Goal: Task Accomplishment & Management: Manage account settings

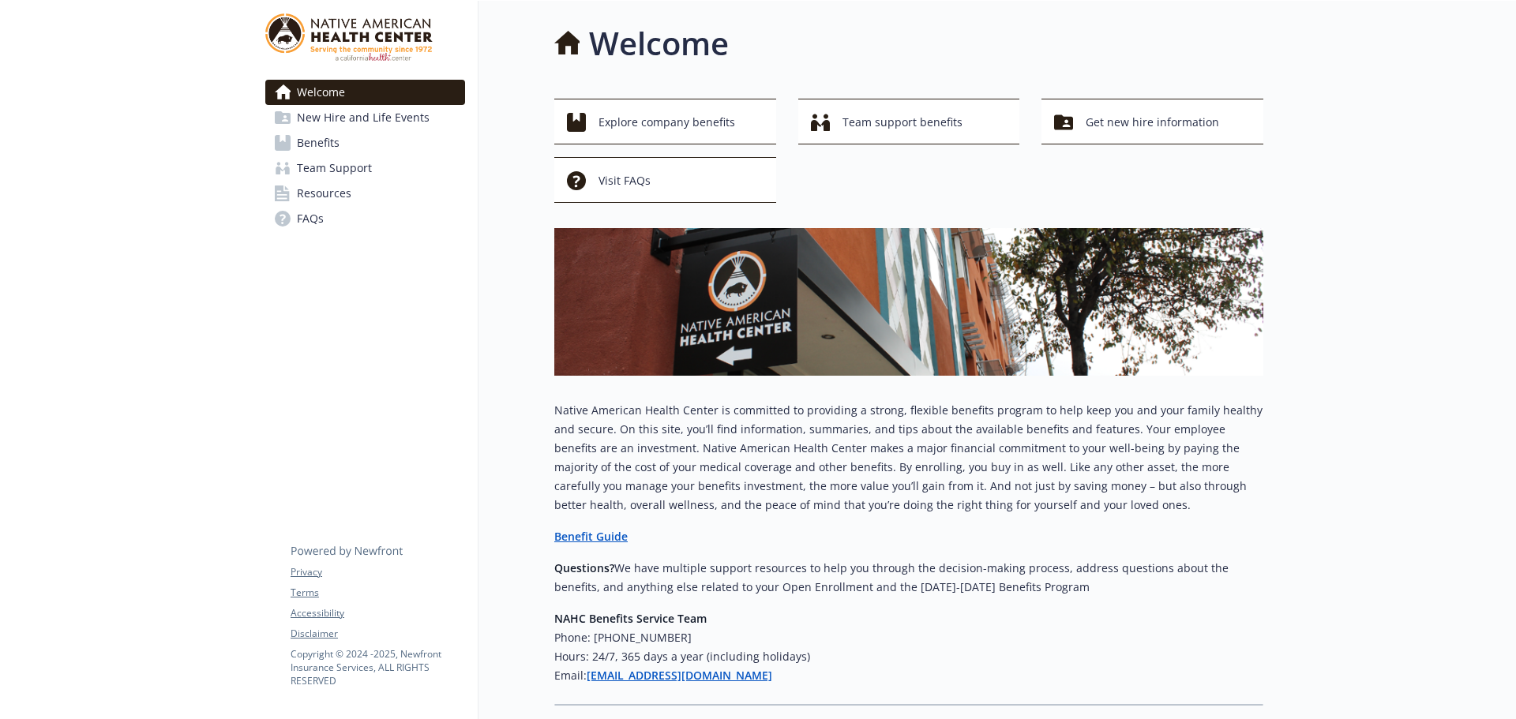
click at [320, 139] on span "Benefits" at bounding box center [318, 142] width 43 height 25
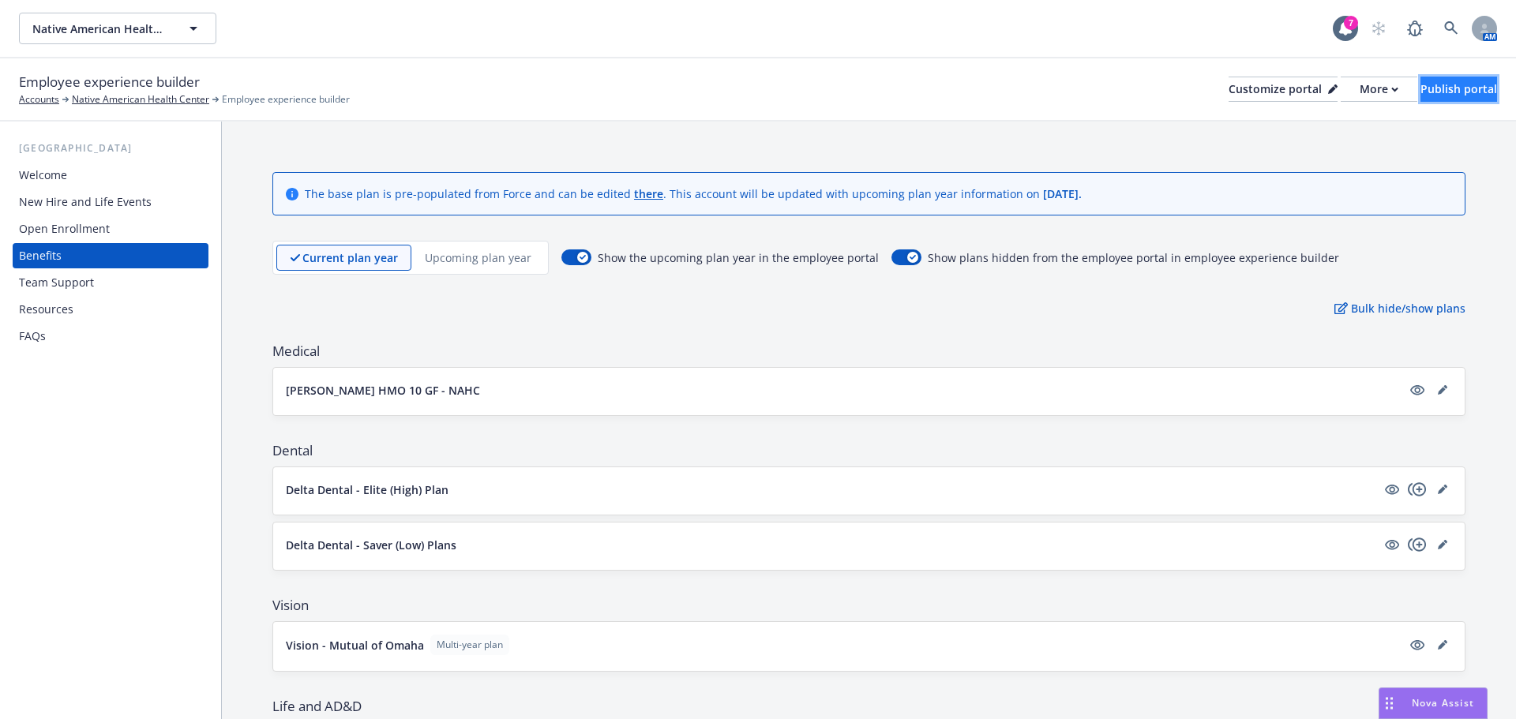
click at [1420, 87] on div "Publish portal" at bounding box center [1458, 89] width 77 height 24
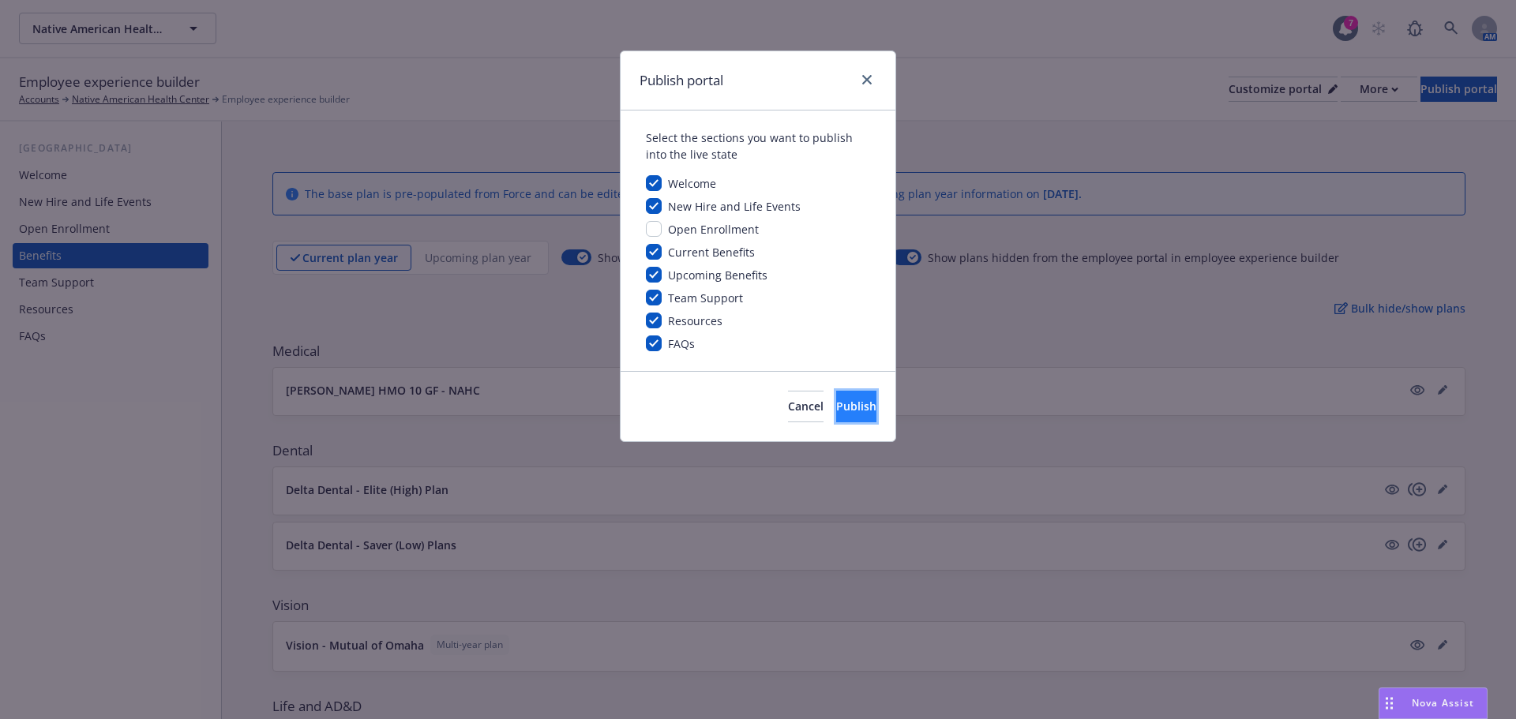
click at [845, 399] on span "Publish" at bounding box center [856, 406] width 40 height 15
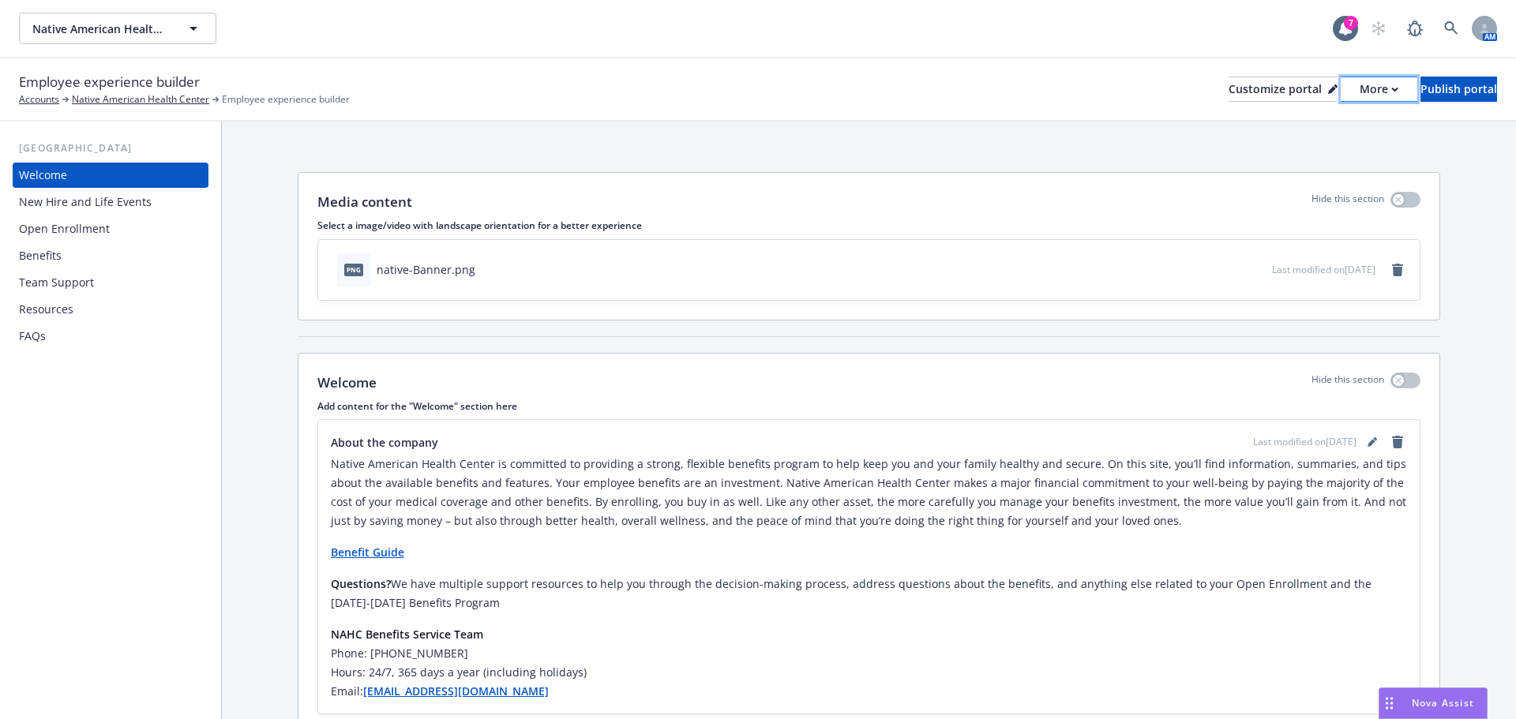
click at [1359, 91] on div "More" at bounding box center [1378, 89] width 39 height 24
click at [1306, 163] on link "Copy portal link" at bounding box center [1295, 157] width 144 height 32
click at [1447, 21] on icon at bounding box center [1451, 28] width 14 height 14
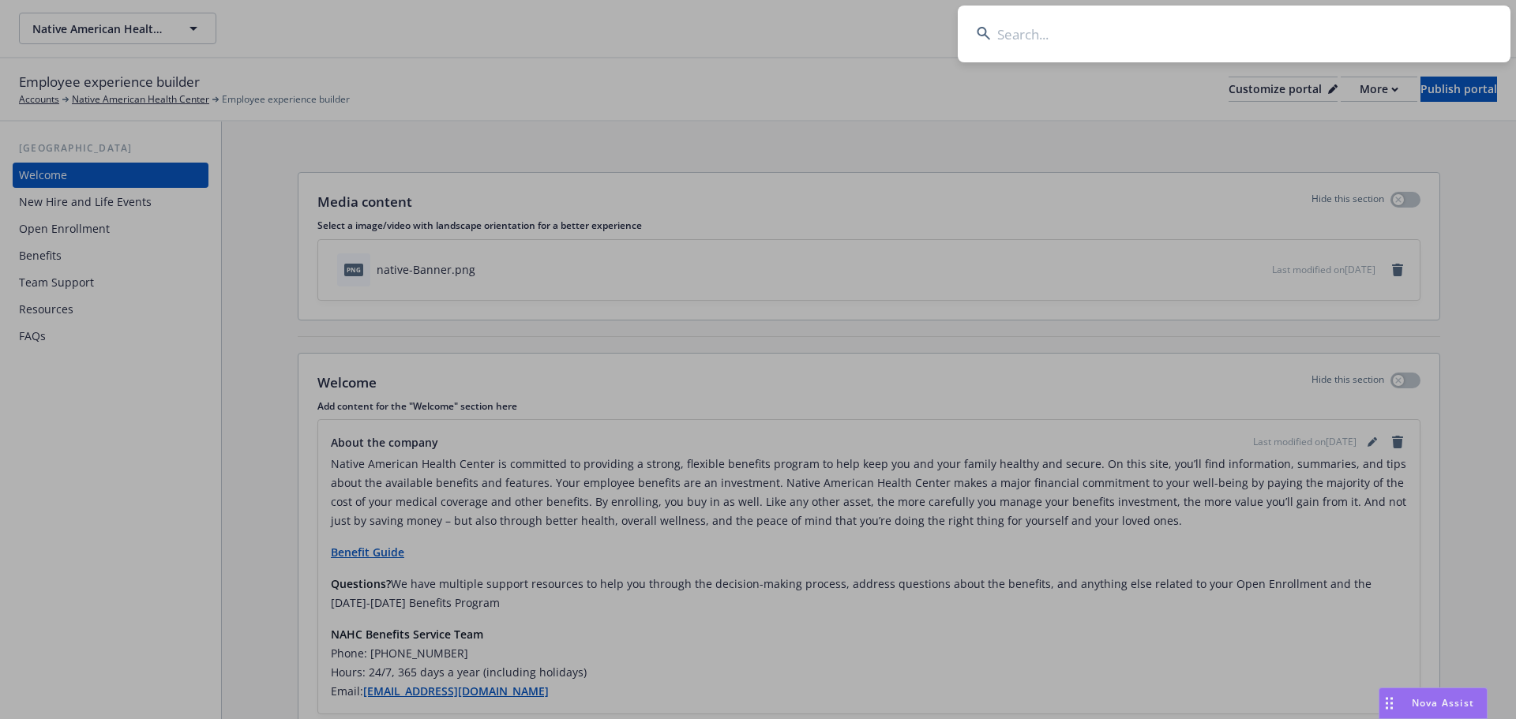
drag, startPoint x: 1081, startPoint y: 43, endPoint x: 1040, endPoint y: 28, distance: 43.4
click at [1080, 43] on input at bounding box center [1234, 34] width 553 height 57
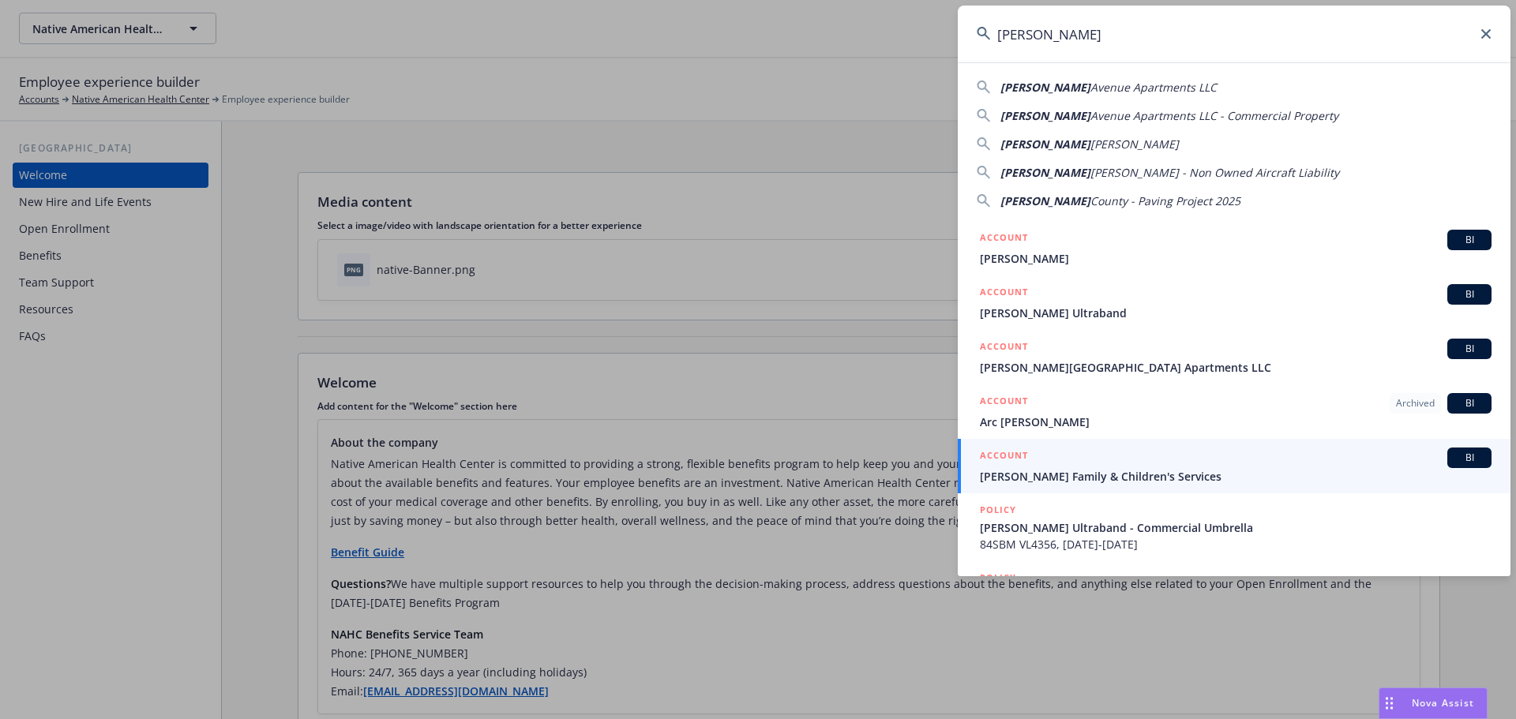
click at [1058, 40] on input "Solano" at bounding box center [1234, 34] width 553 height 57
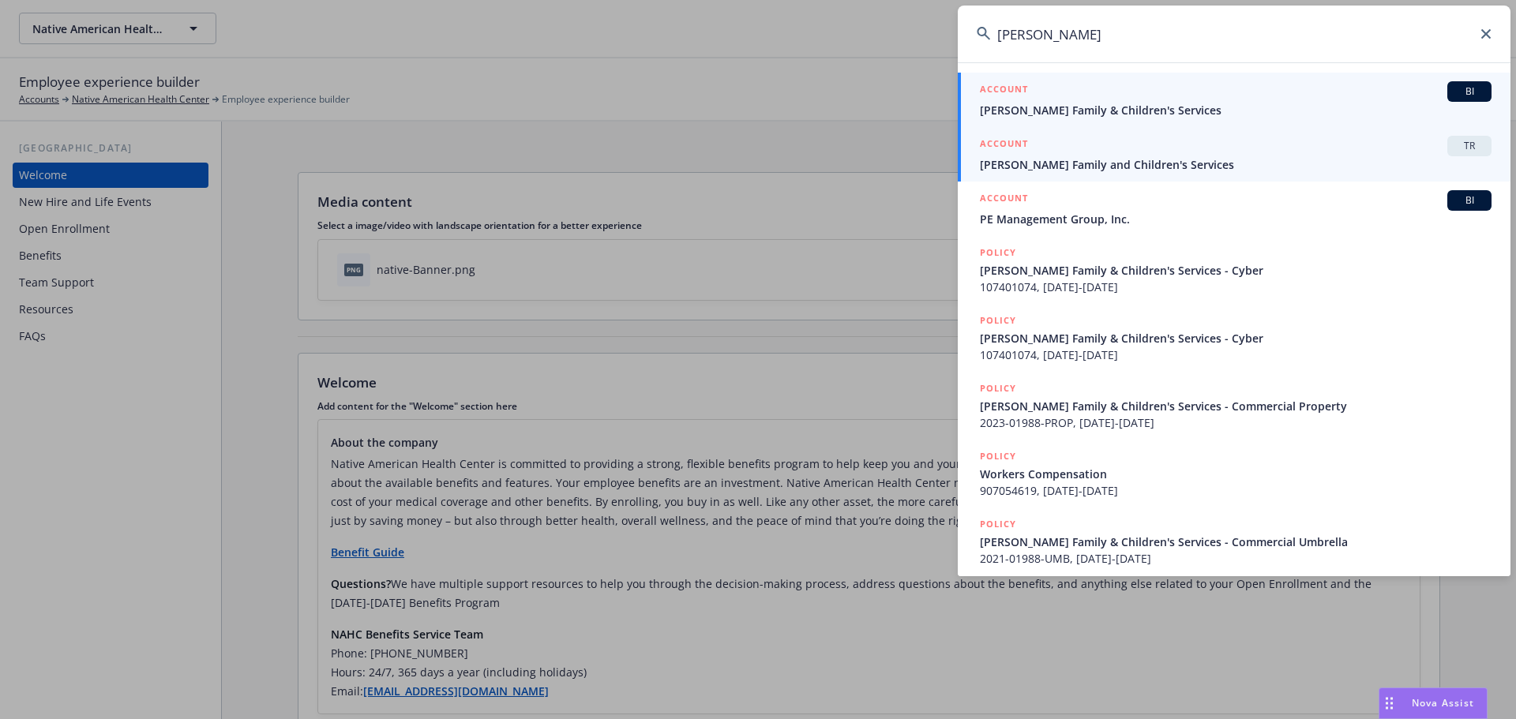
type input "Solano Childre"
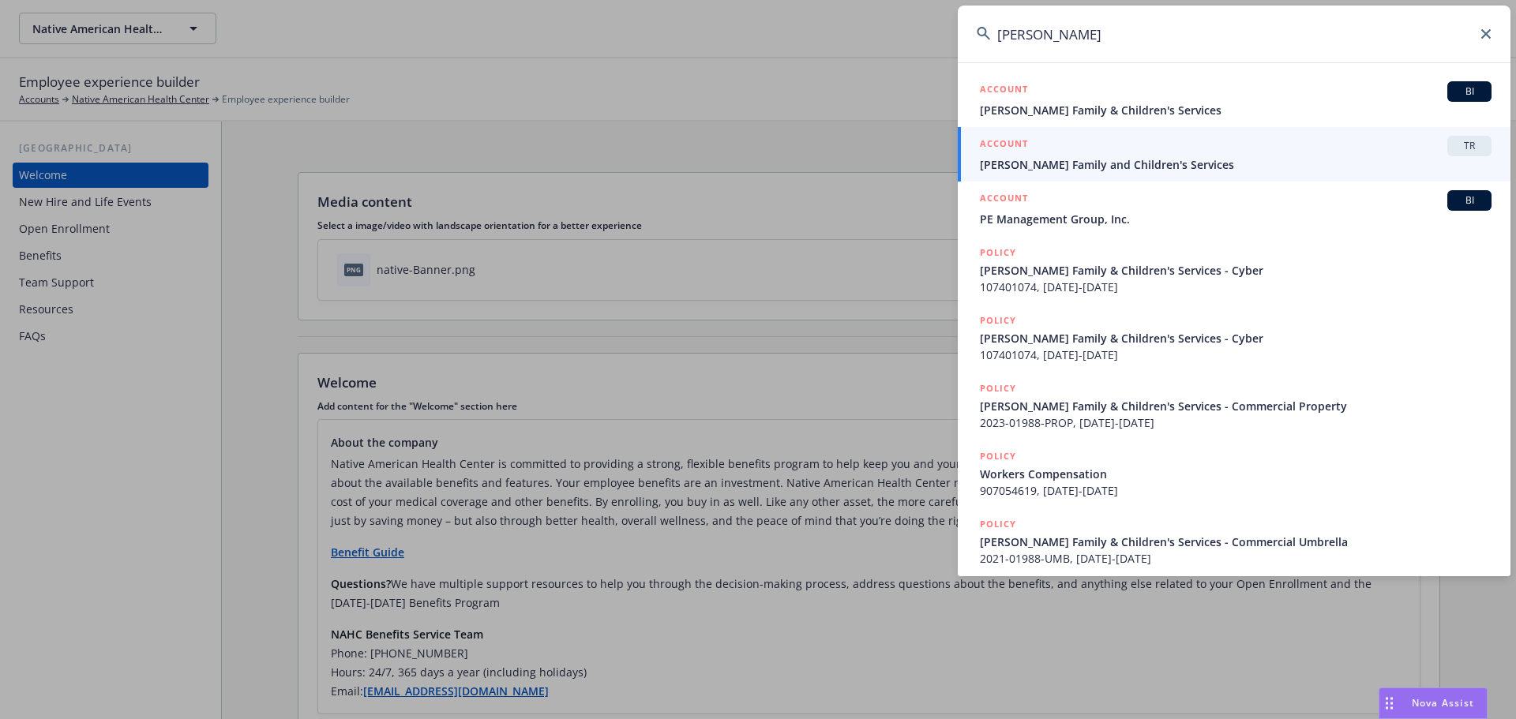
click at [1093, 170] on span "Solano Family and Children's Services" at bounding box center [1236, 164] width 512 height 17
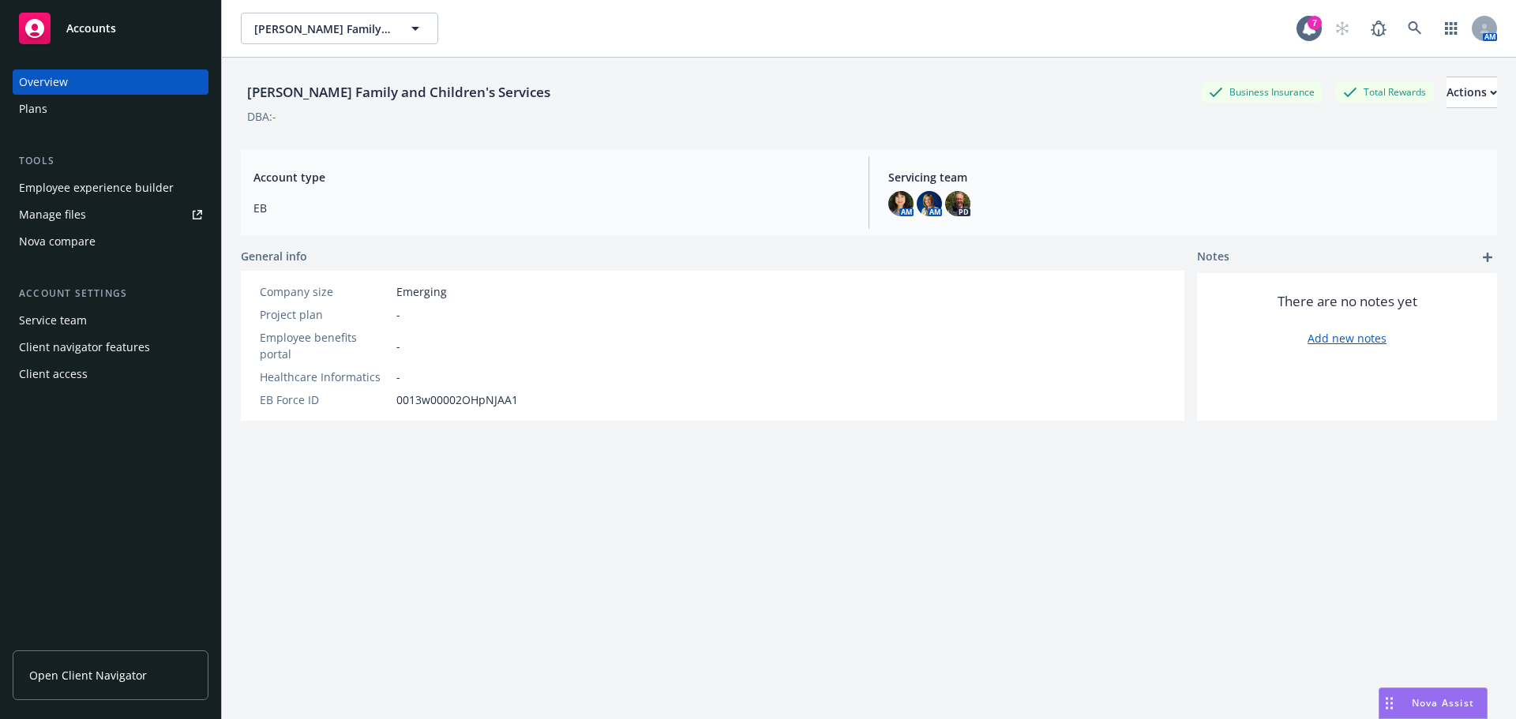
click at [97, 189] on div "Employee experience builder" at bounding box center [96, 187] width 155 height 25
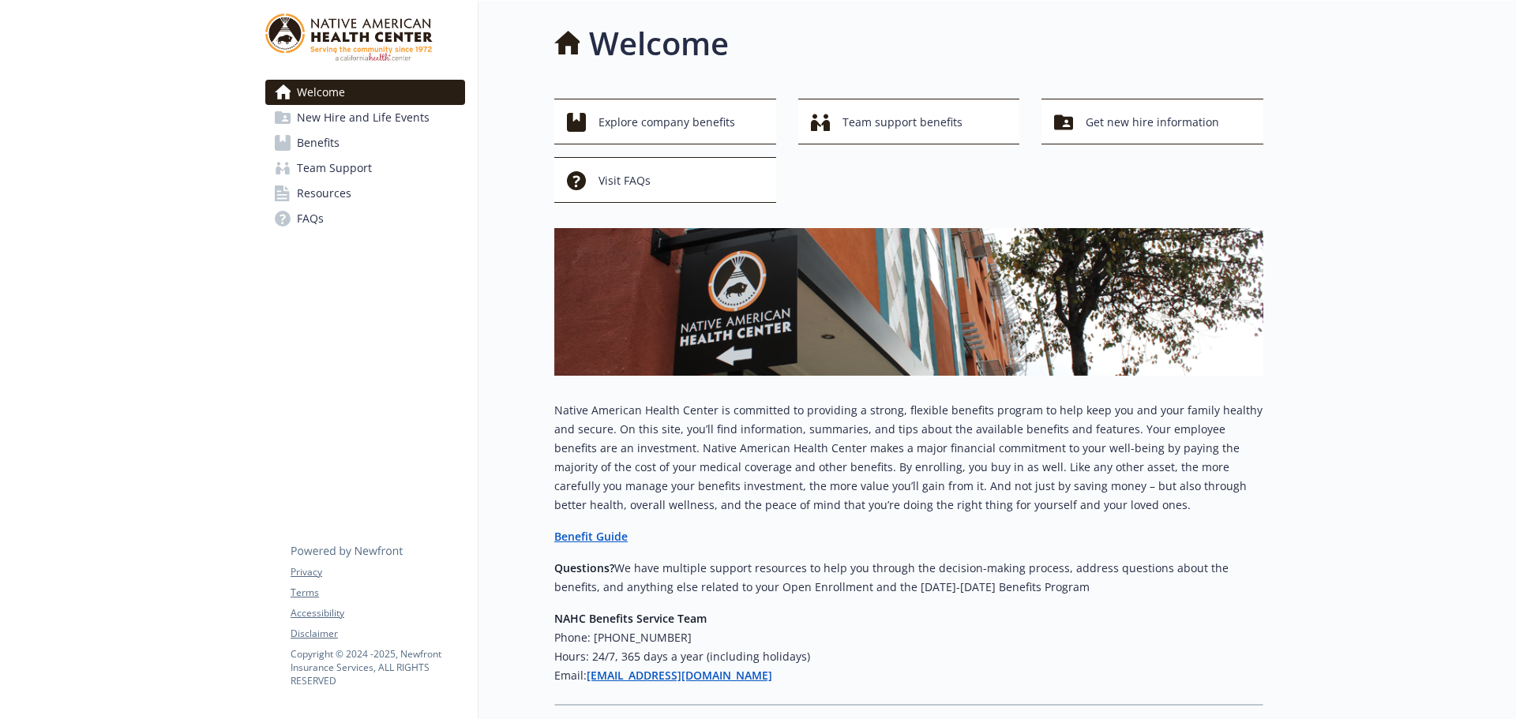
click at [320, 145] on span "Benefits" at bounding box center [318, 142] width 43 height 25
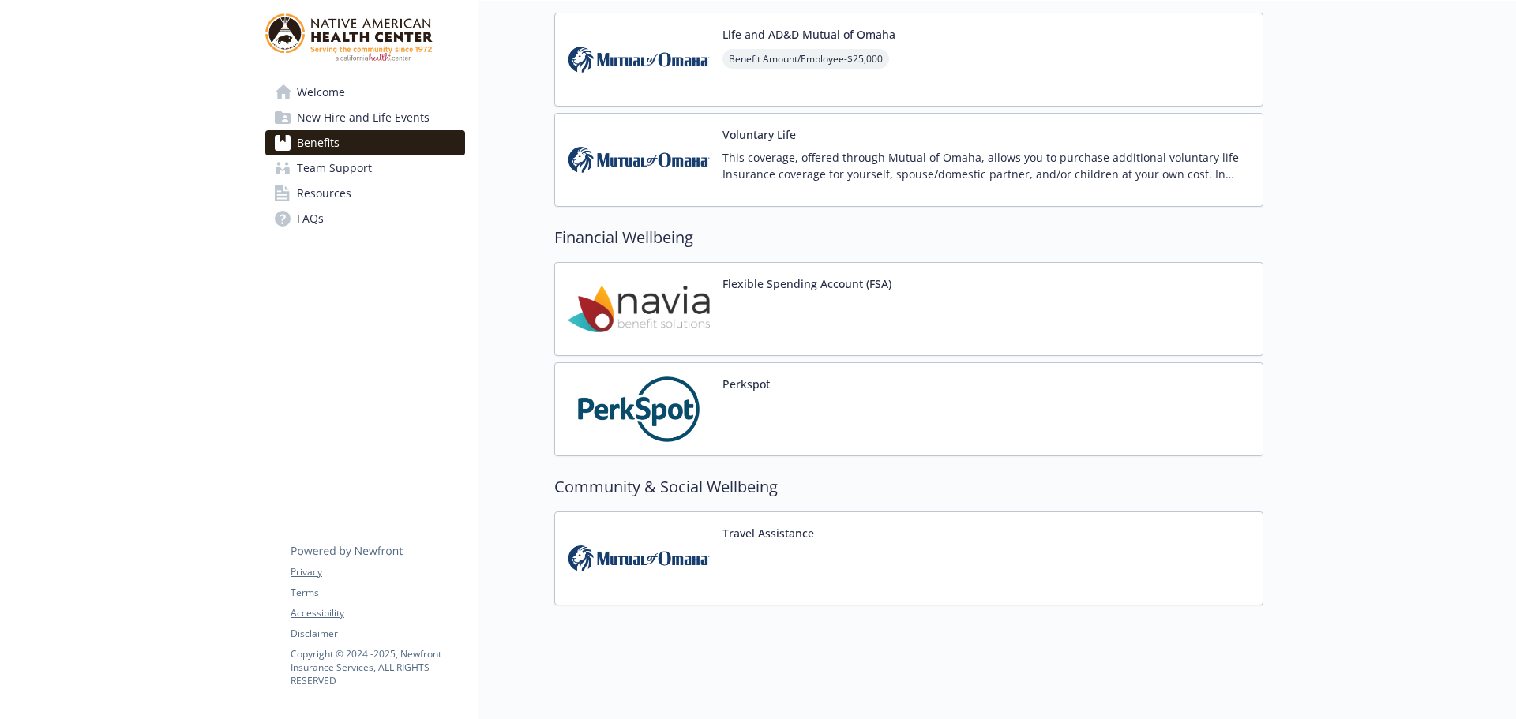
click at [939, 288] on div "Flexible Spending Account (FSA)" at bounding box center [908, 309] width 709 height 94
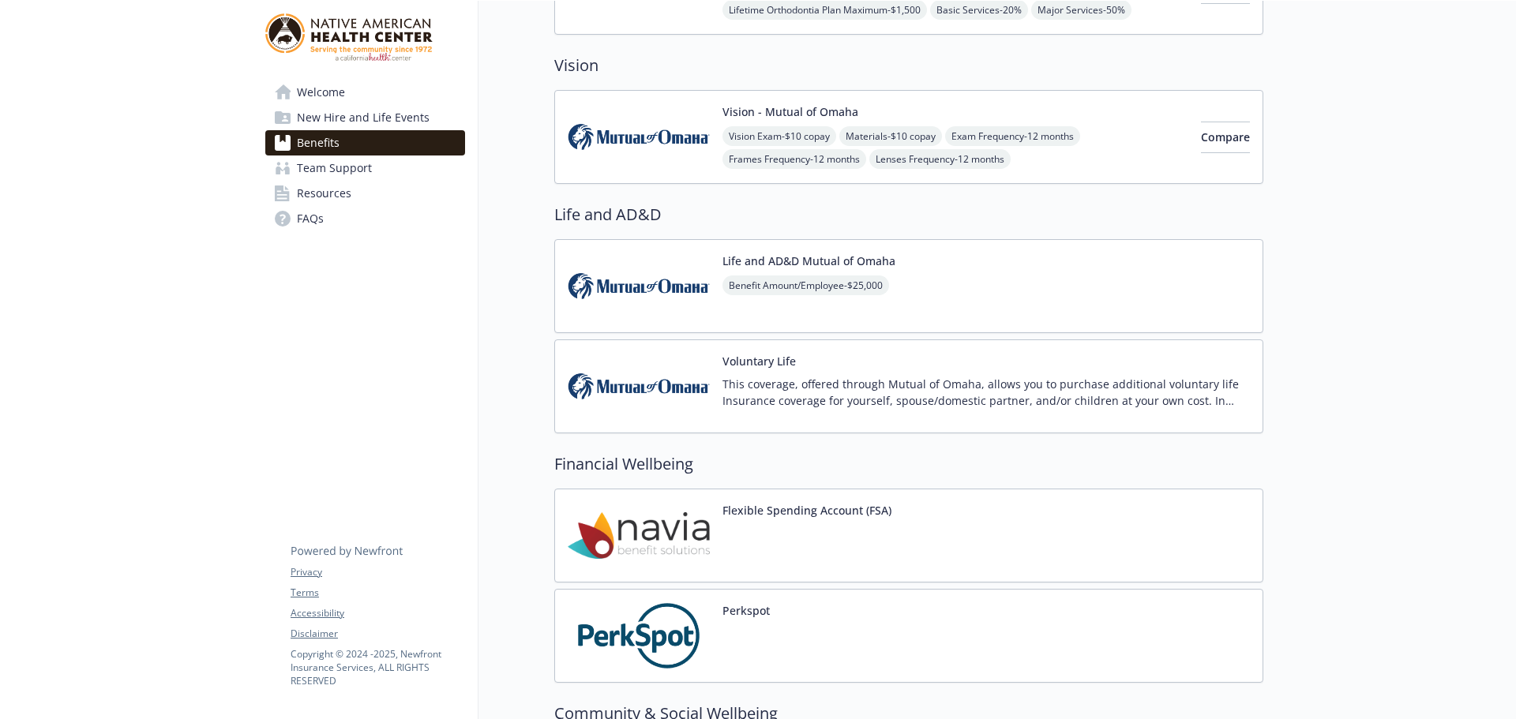
scroll to position [328, 0]
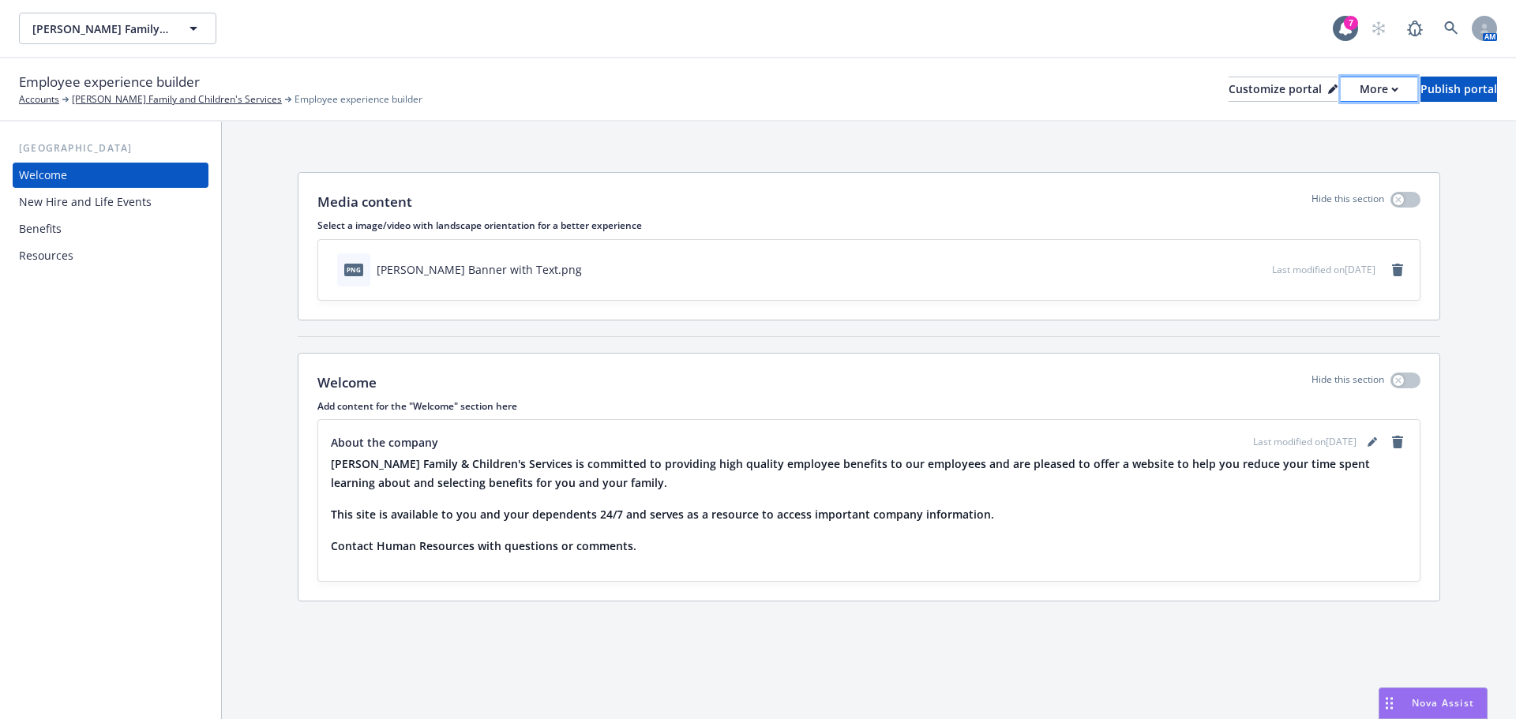
click at [1391, 87] on icon "button" at bounding box center [1394, 90] width 7 height 6
click at [1298, 155] on link "Copy portal link" at bounding box center [1295, 157] width 144 height 32
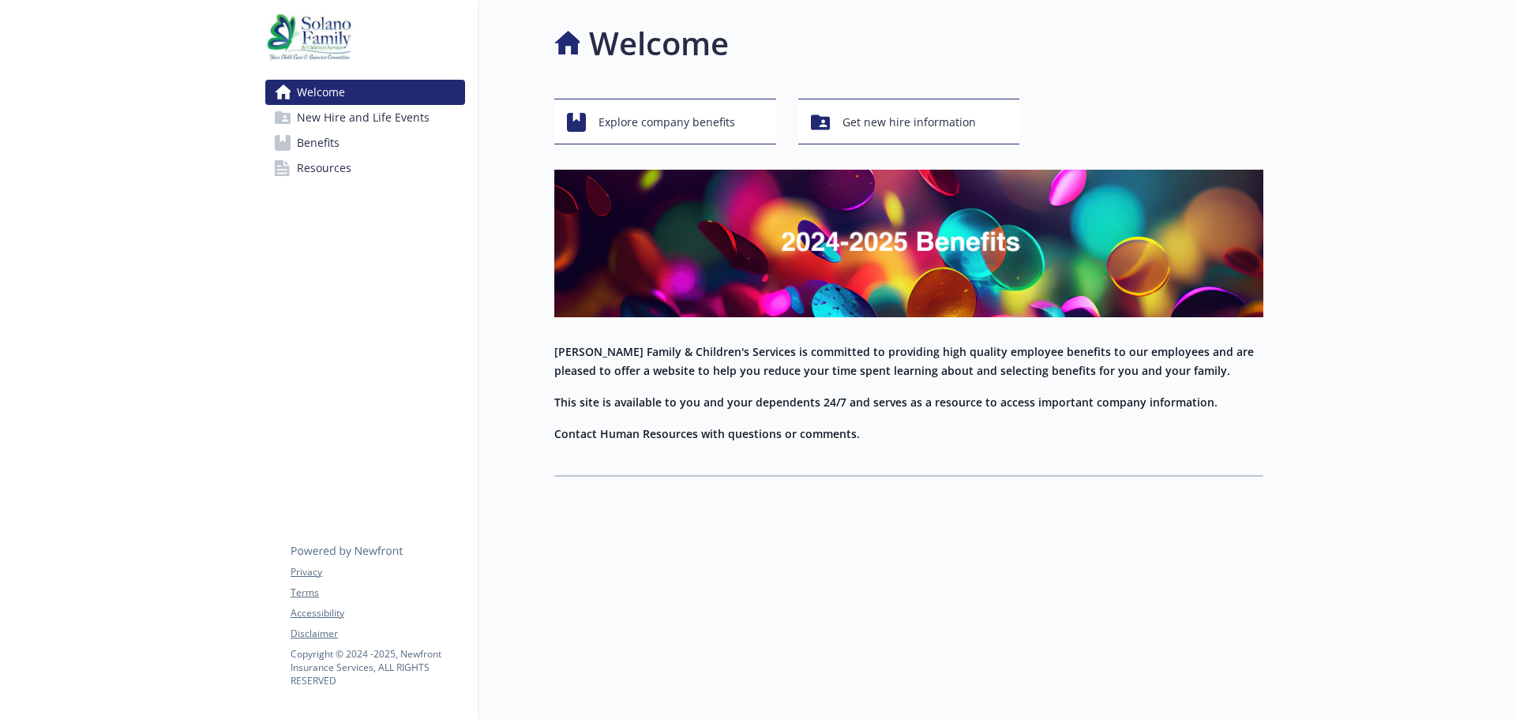
click at [317, 135] on span "Benefits" at bounding box center [318, 142] width 43 height 25
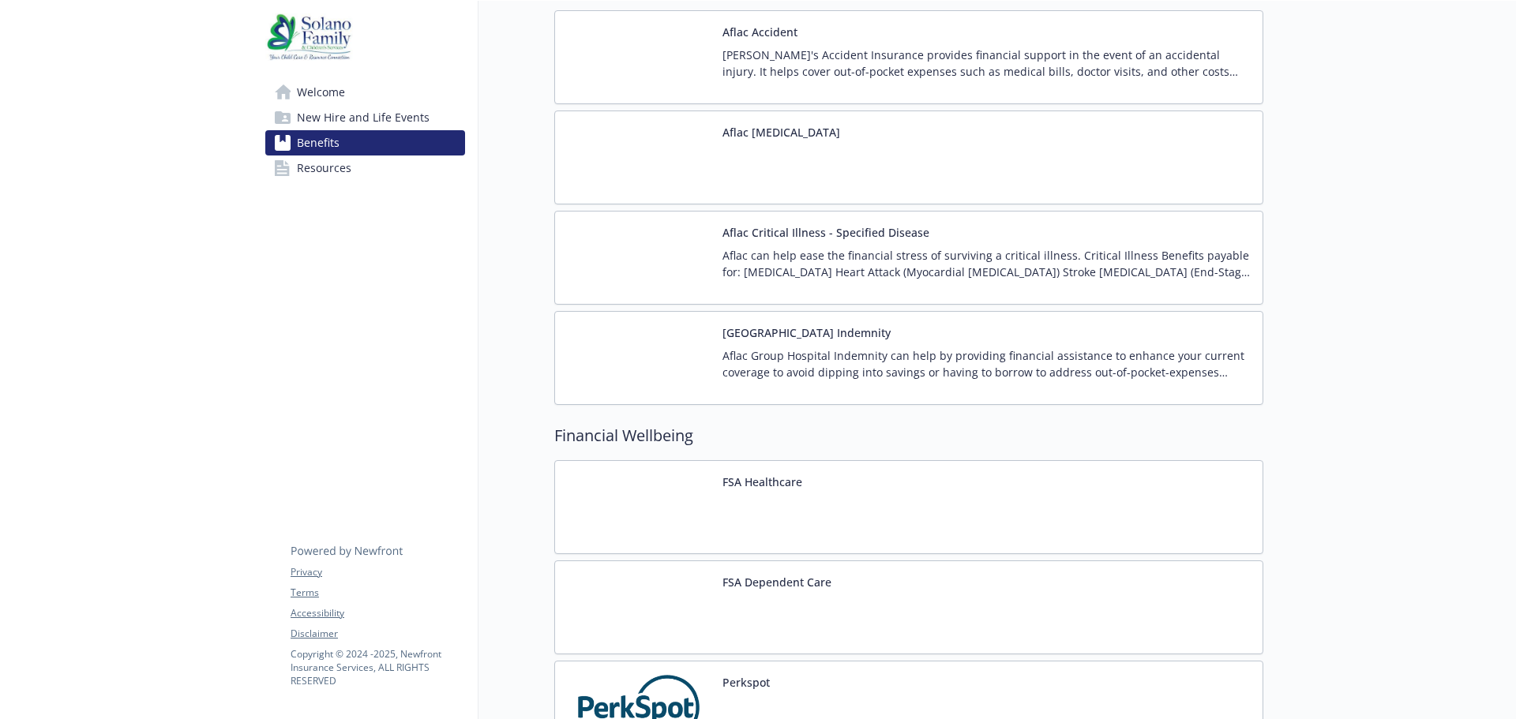
scroll to position [1895, 0]
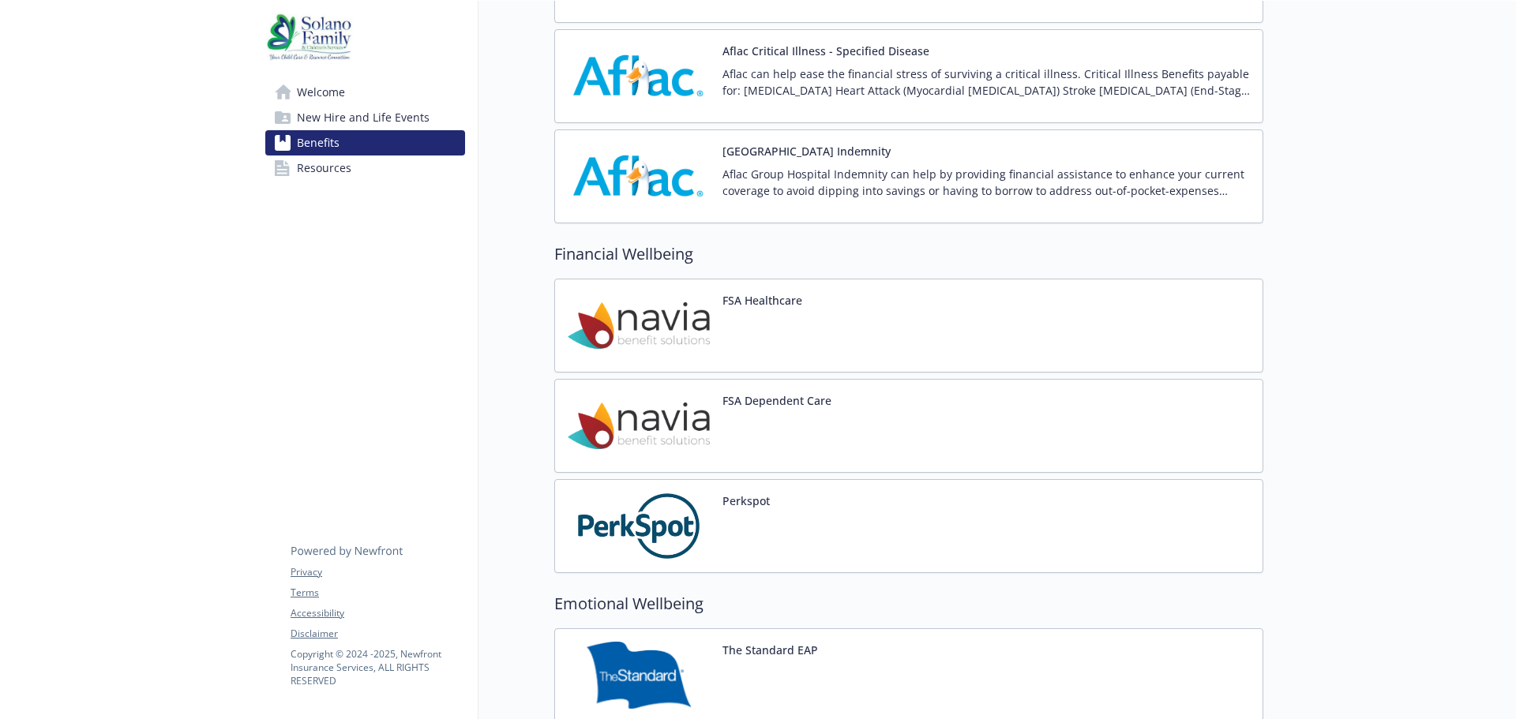
click at [781, 329] on div at bounding box center [762, 337] width 80 height 44
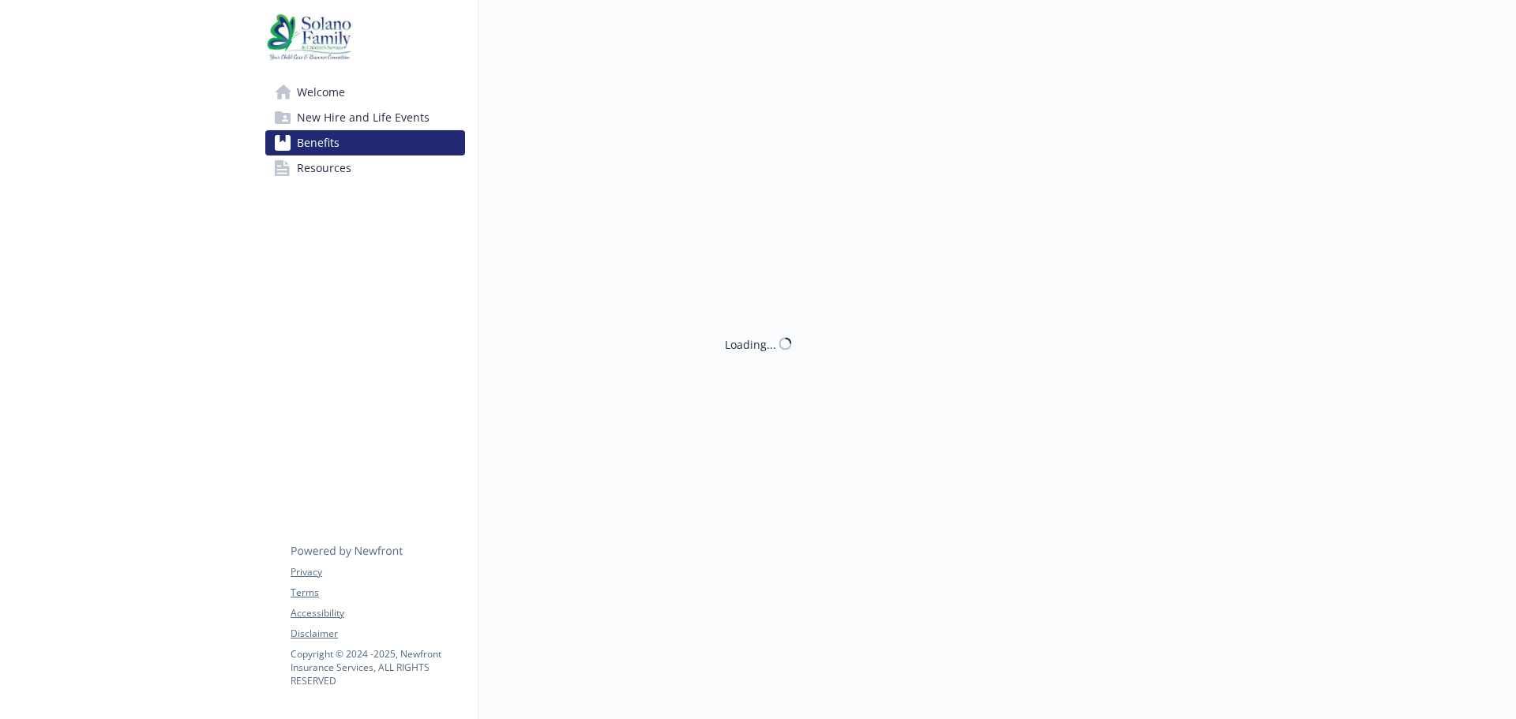
scroll to position [1895, 0]
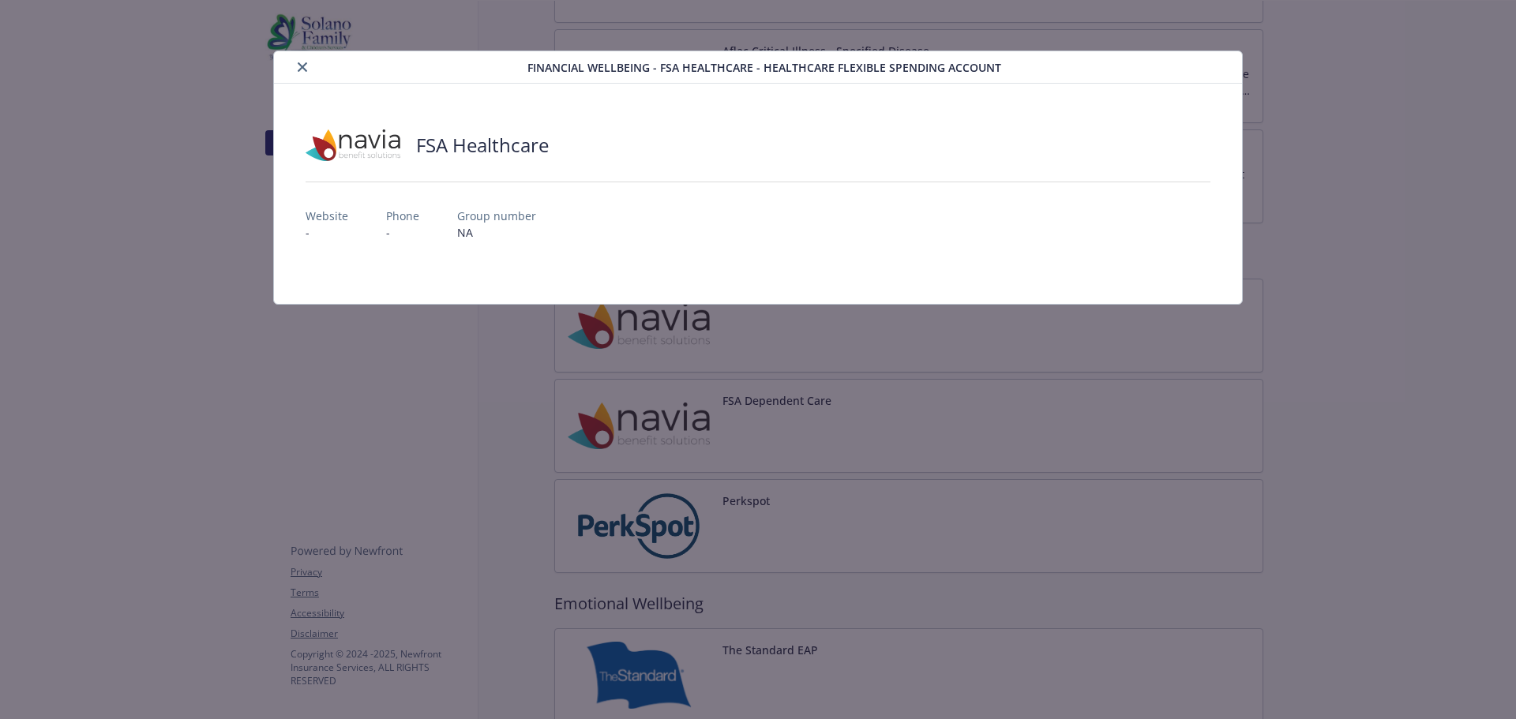
click at [304, 65] on icon "close" at bounding box center [302, 66] width 9 height 9
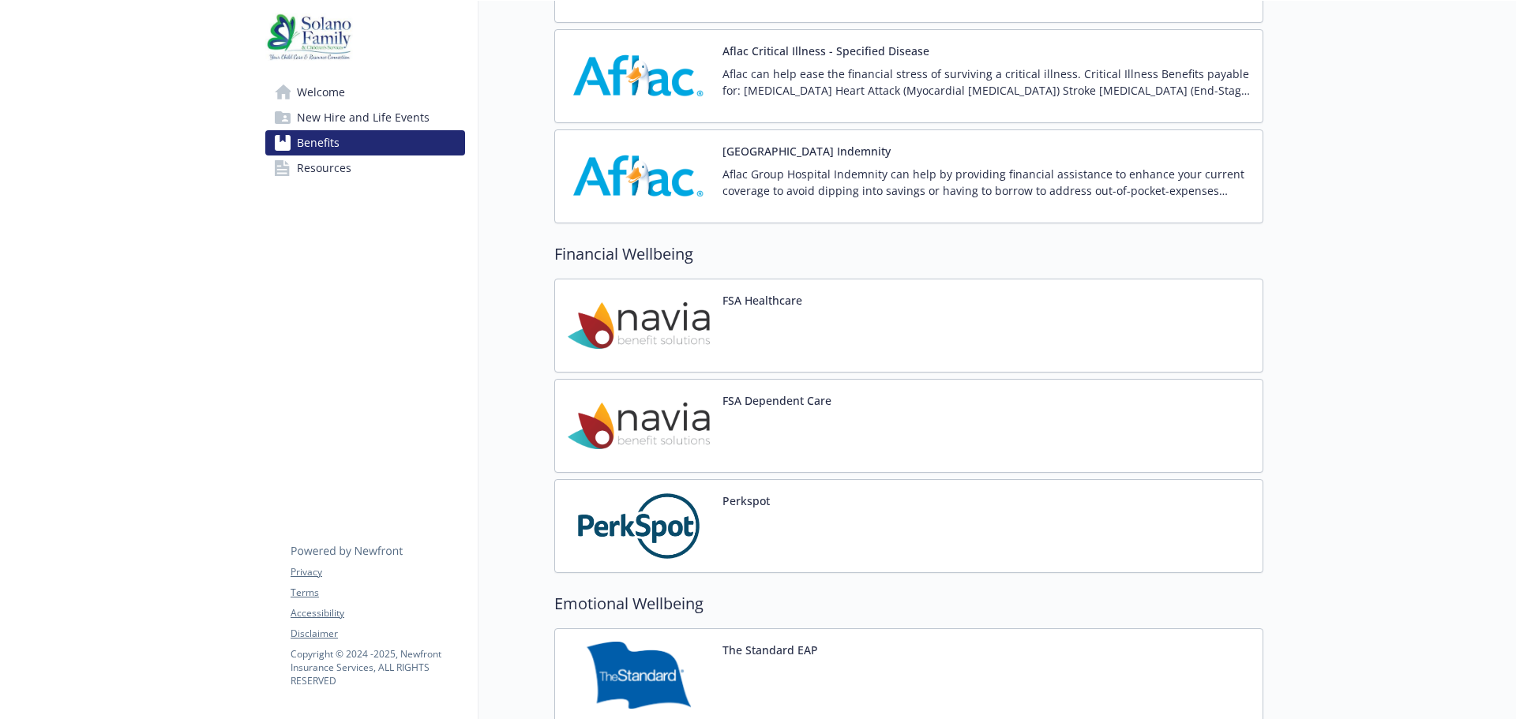
click at [937, 335] on div "FSA Healthcare" at bounding box center [908, 326] width 709 height 94
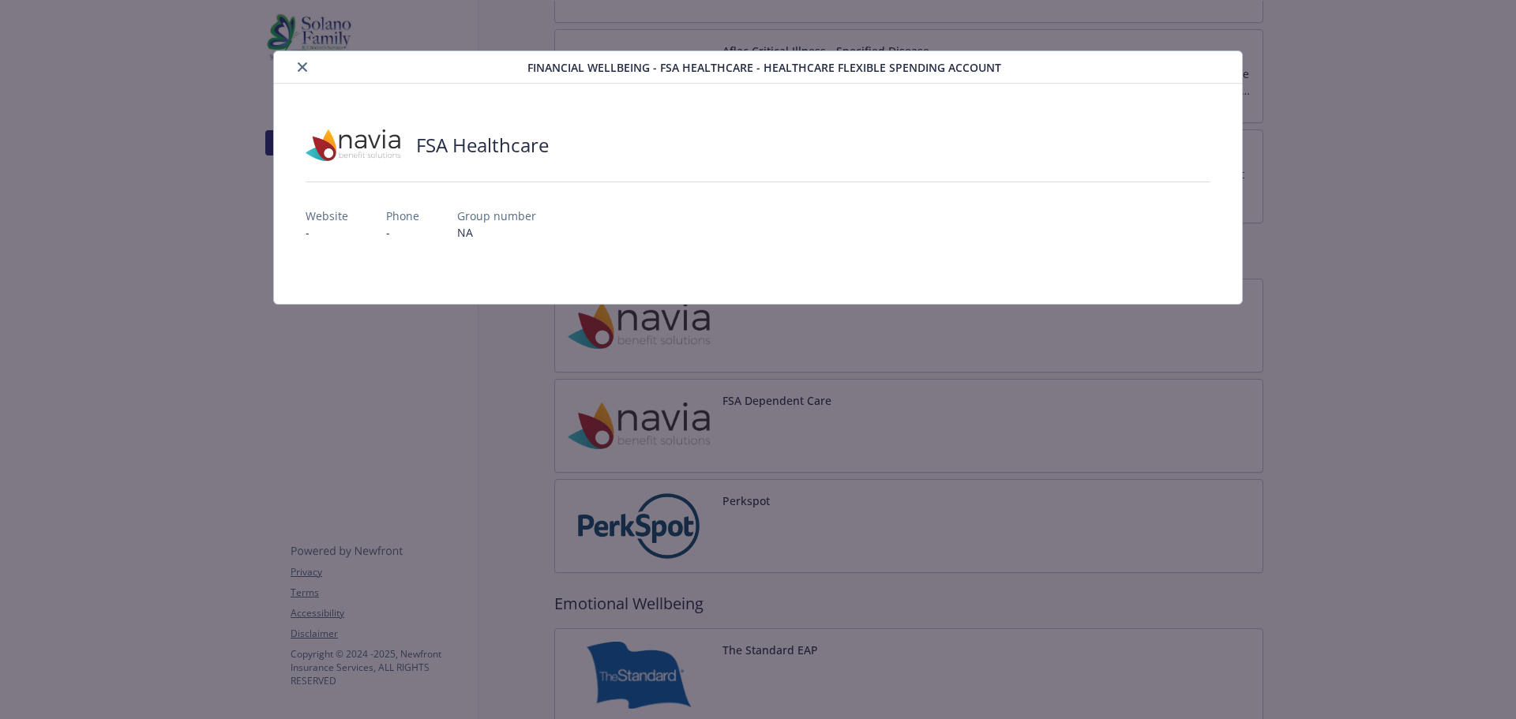
click at [298, 69] on icon "close" at bounding box center [302, 66] width 9 height 9
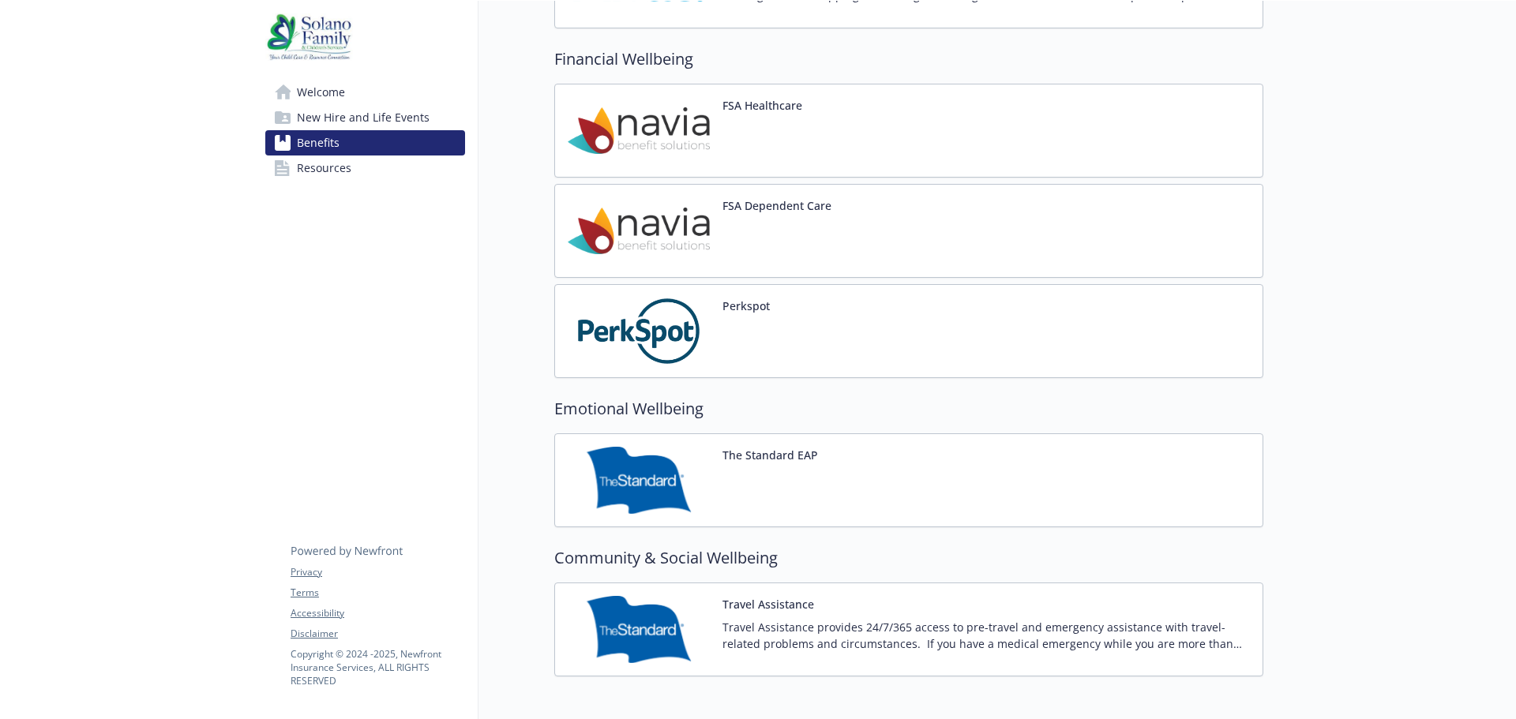
scroll to position [2172, 0]
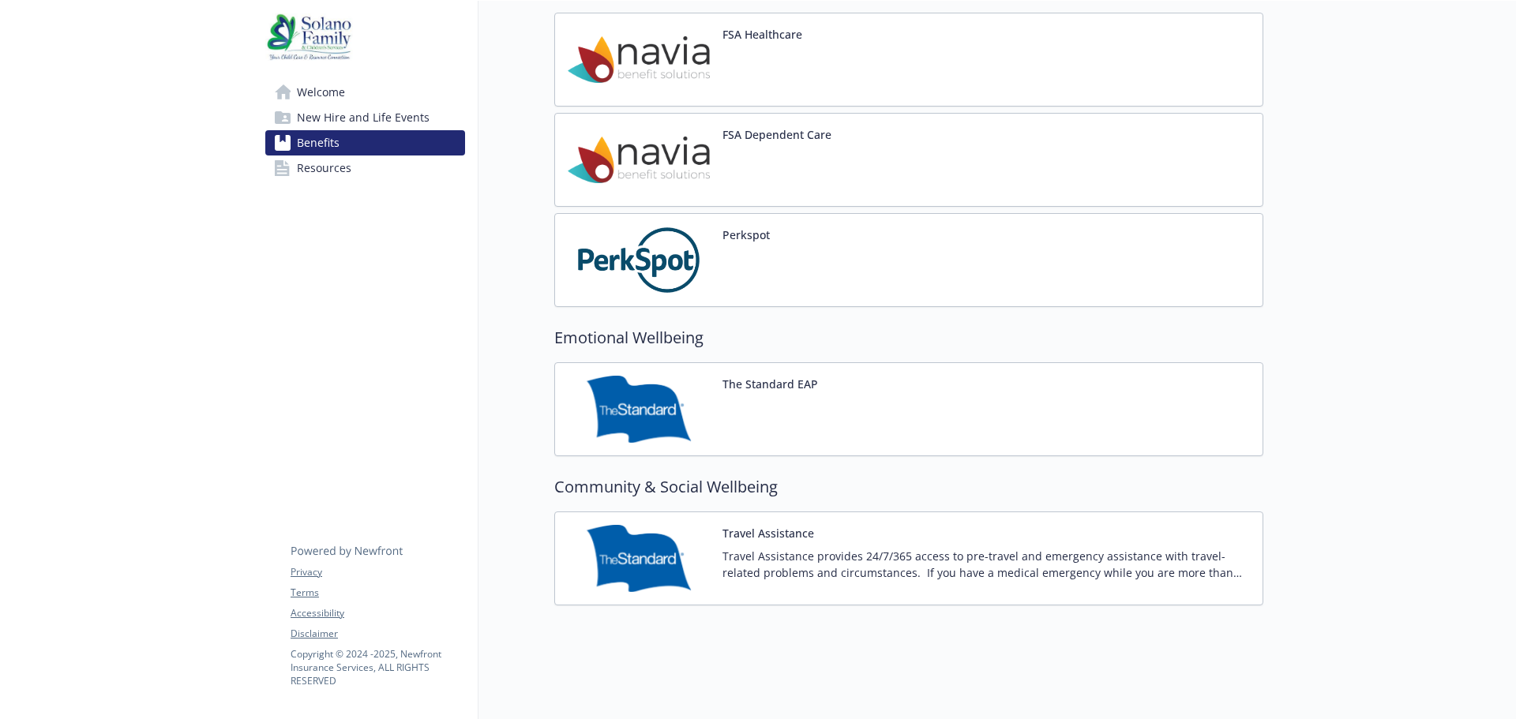
click at [789, 383] on div "The Standard EAP" at bounding box center [770, 409] width 96 height 67
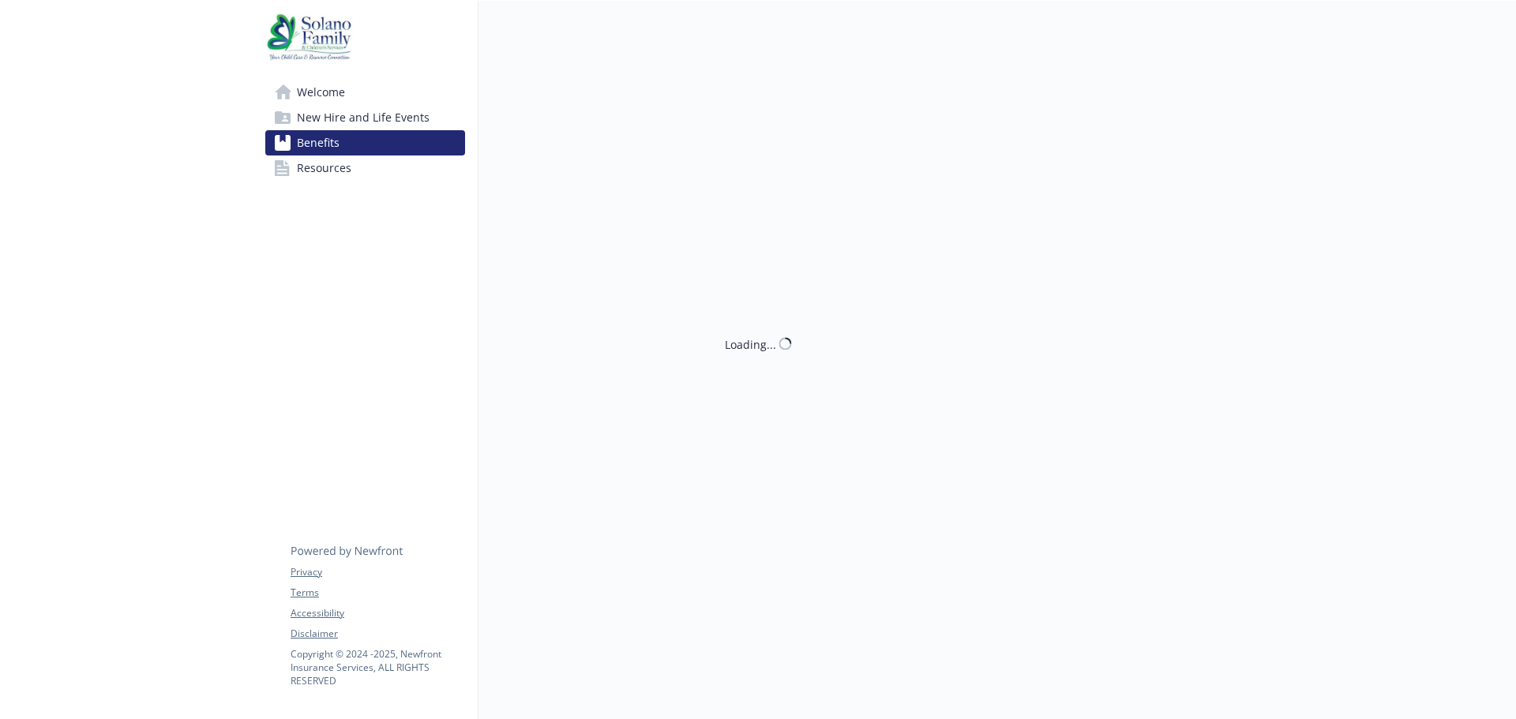
scroll to position [2172, 0]
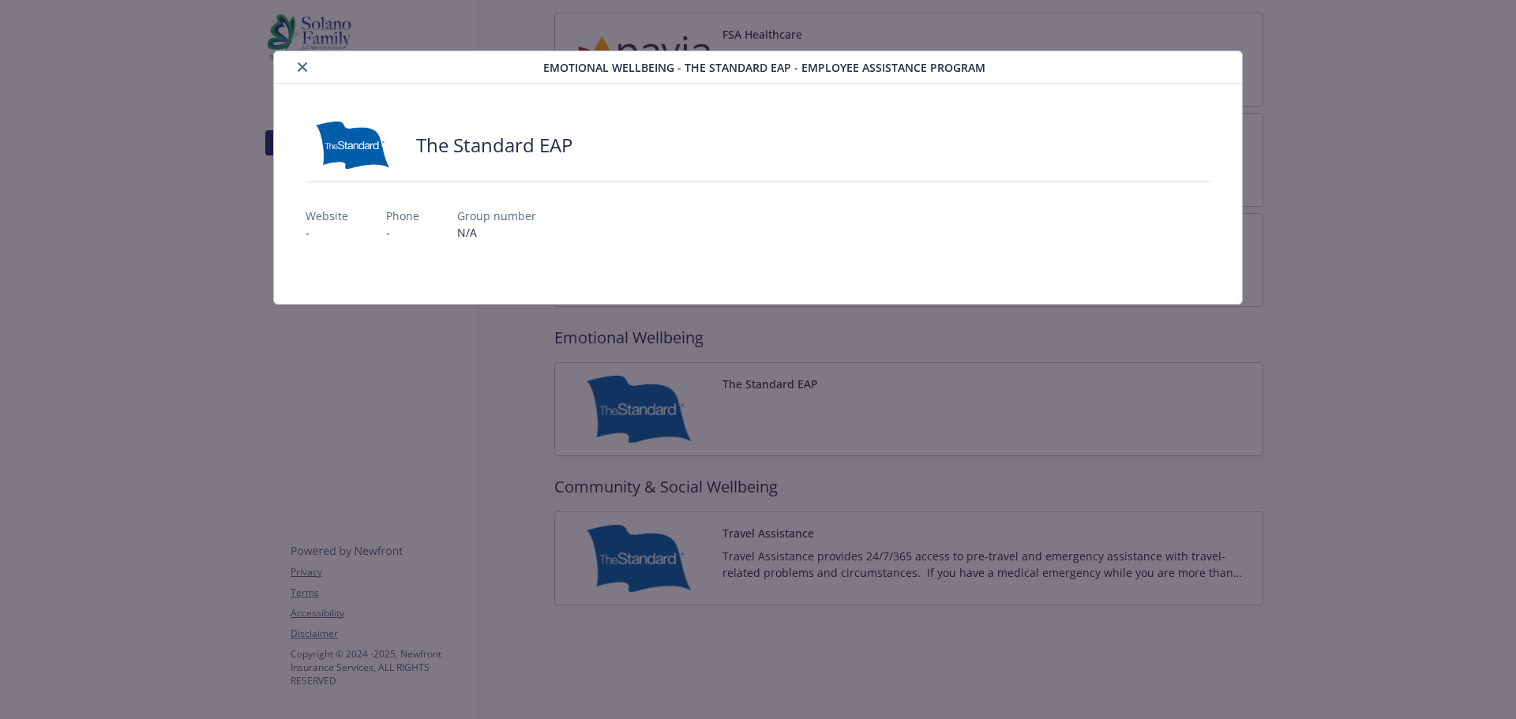
click at [304, 73] on button "close" at bounding box center [302, 67] width 19 height 19
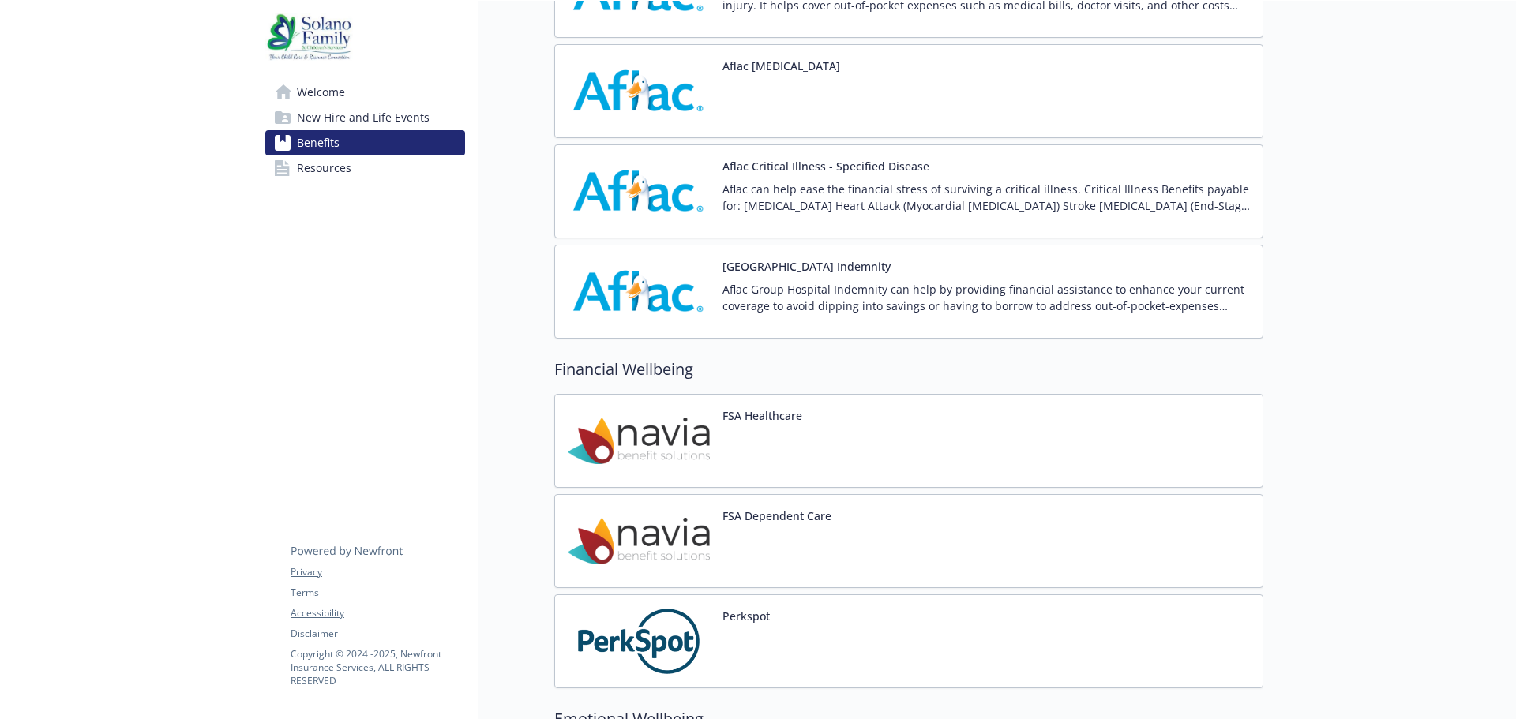
scroll to position [1778, 0]
click at [743, 442] on div at bounding box center [762, 454] width 80 height 44
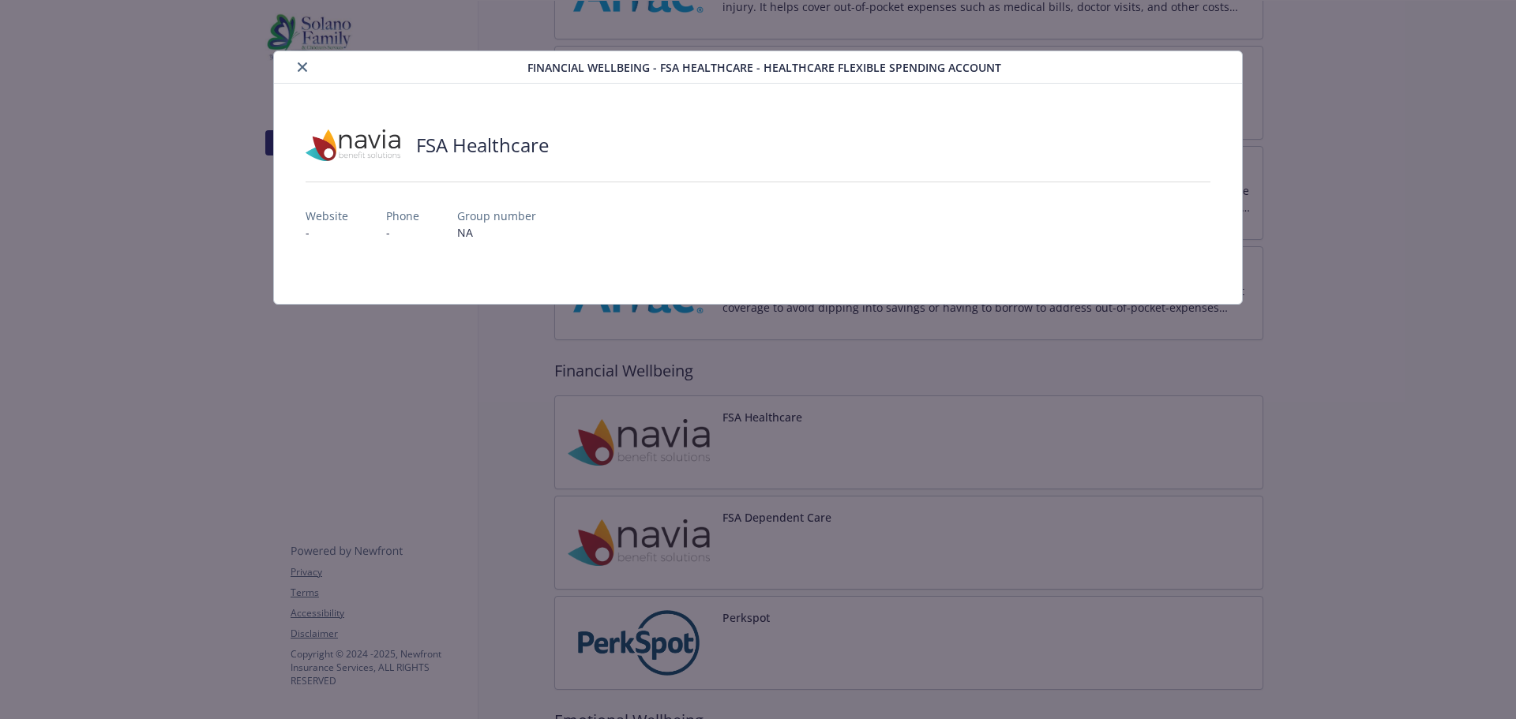
click at [300, 63] on icon "close" at bounding box center [302, 66] width 9 height 9
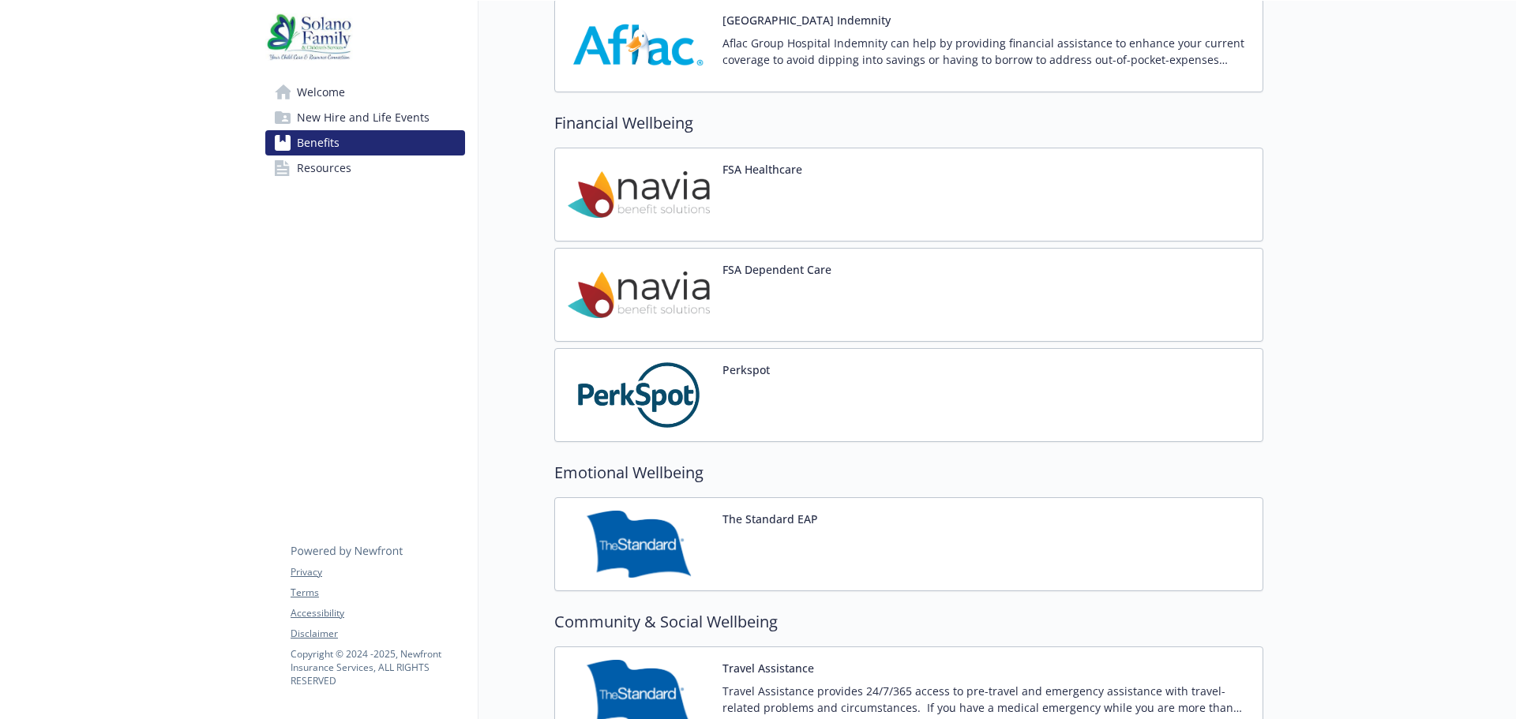
scroll to position [2172, 0]
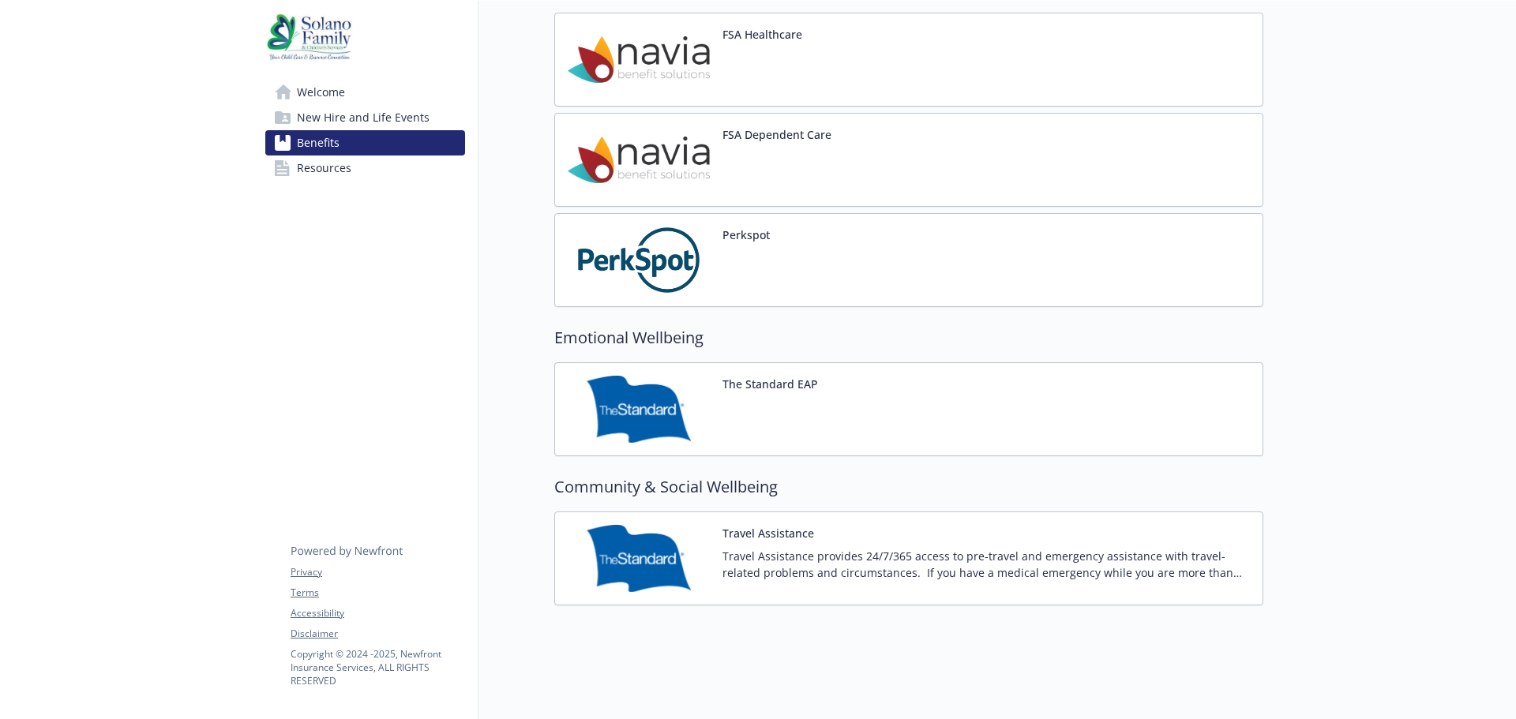
click at [759, 376] on button "The Standard EAP" at bounding box center [770, 384] width 96 height 17
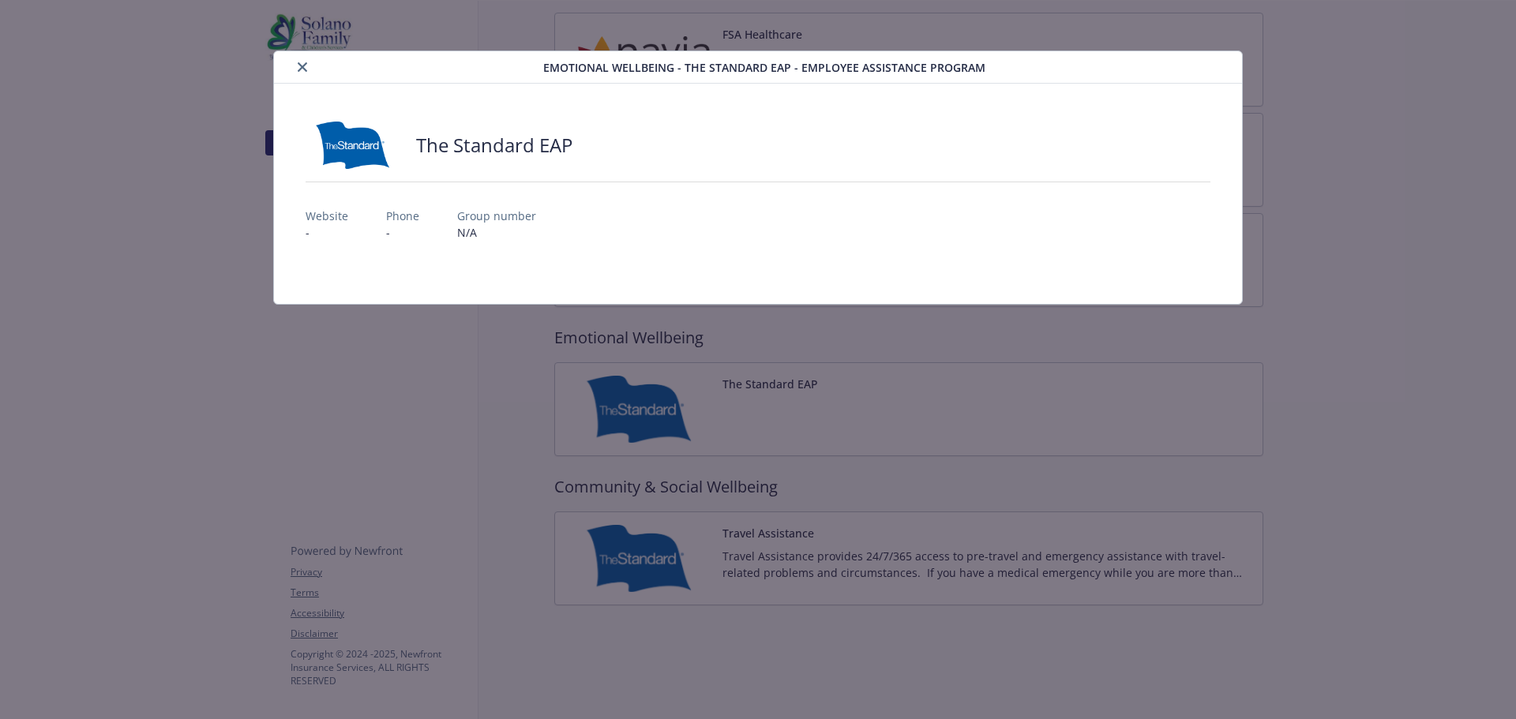
click at [301, 55] on div "Emotional Wellbeing - The Standard EAP - Employee Assistance Program" at bounding box center [758, 67] width 969 height 32
click at [329, 70] on div "details for plan Emotional Wellbeing - The Standard EAP - Employee Assistance P…" at bounding box center [411, 67] width 263 height 19
click at [300, 66] on icon "close" at bounding box center [302, 66] width 9 height 9
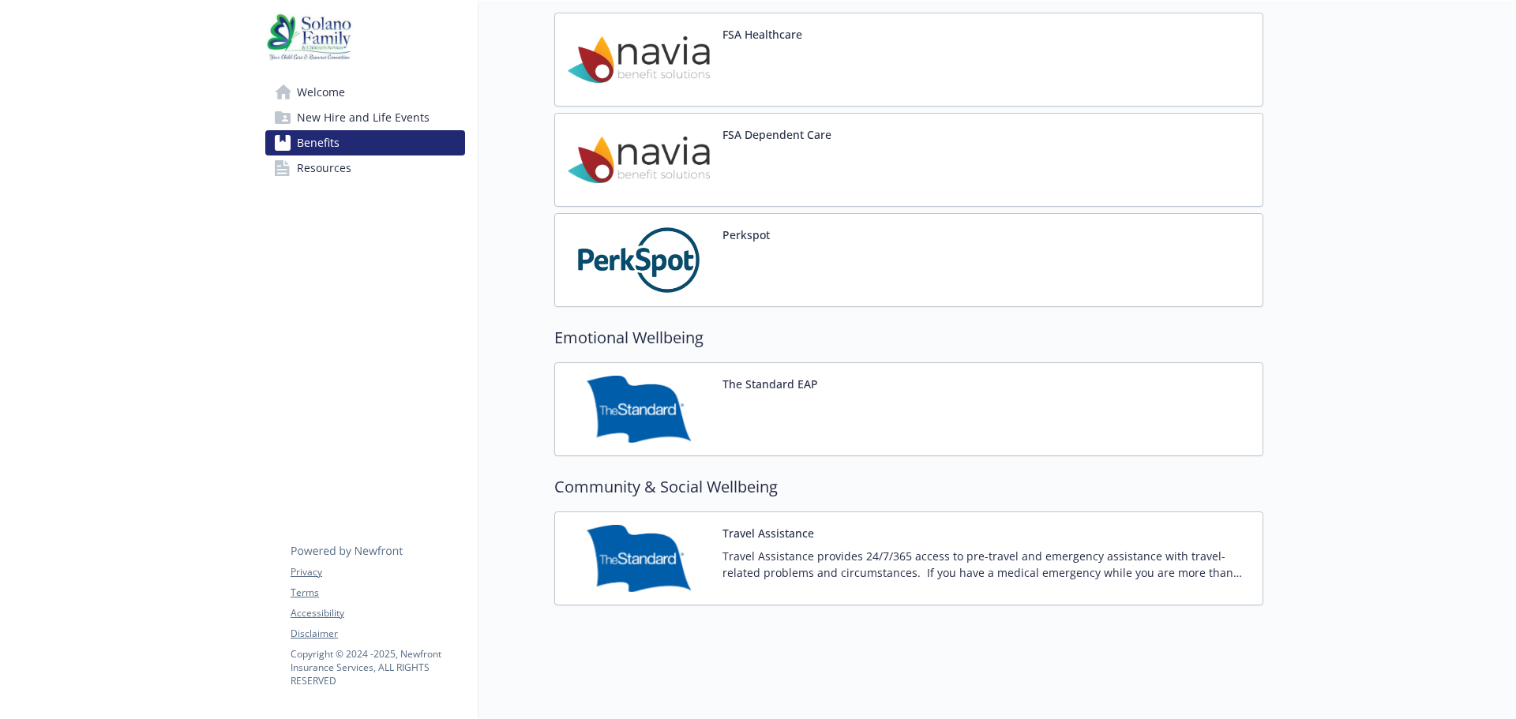
click at [854, 529] on div "Travel Assistance Travel Assistance provides 24/7/365 access to pre-travel and …" at bounding box center [985, 558] width 527 height 67
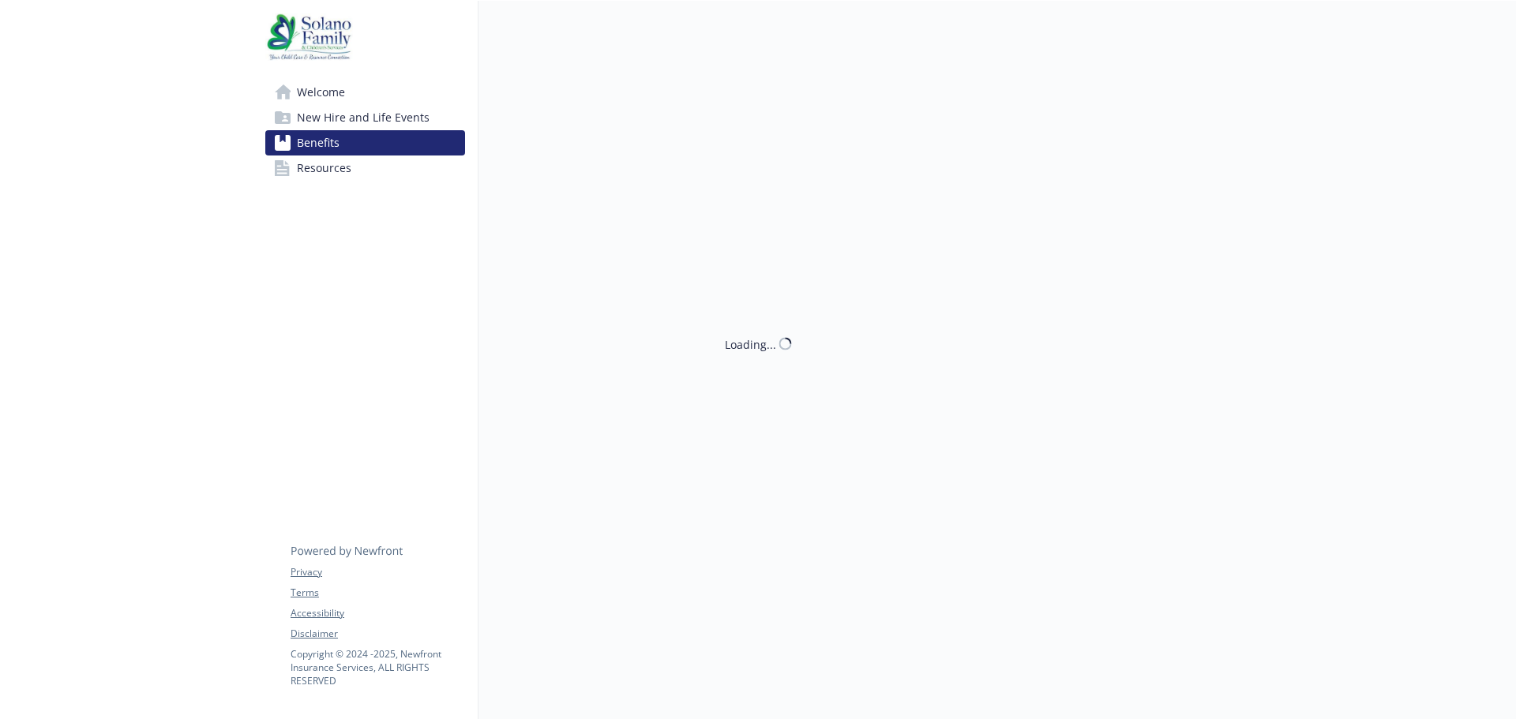
scroll to position [2172, 0]
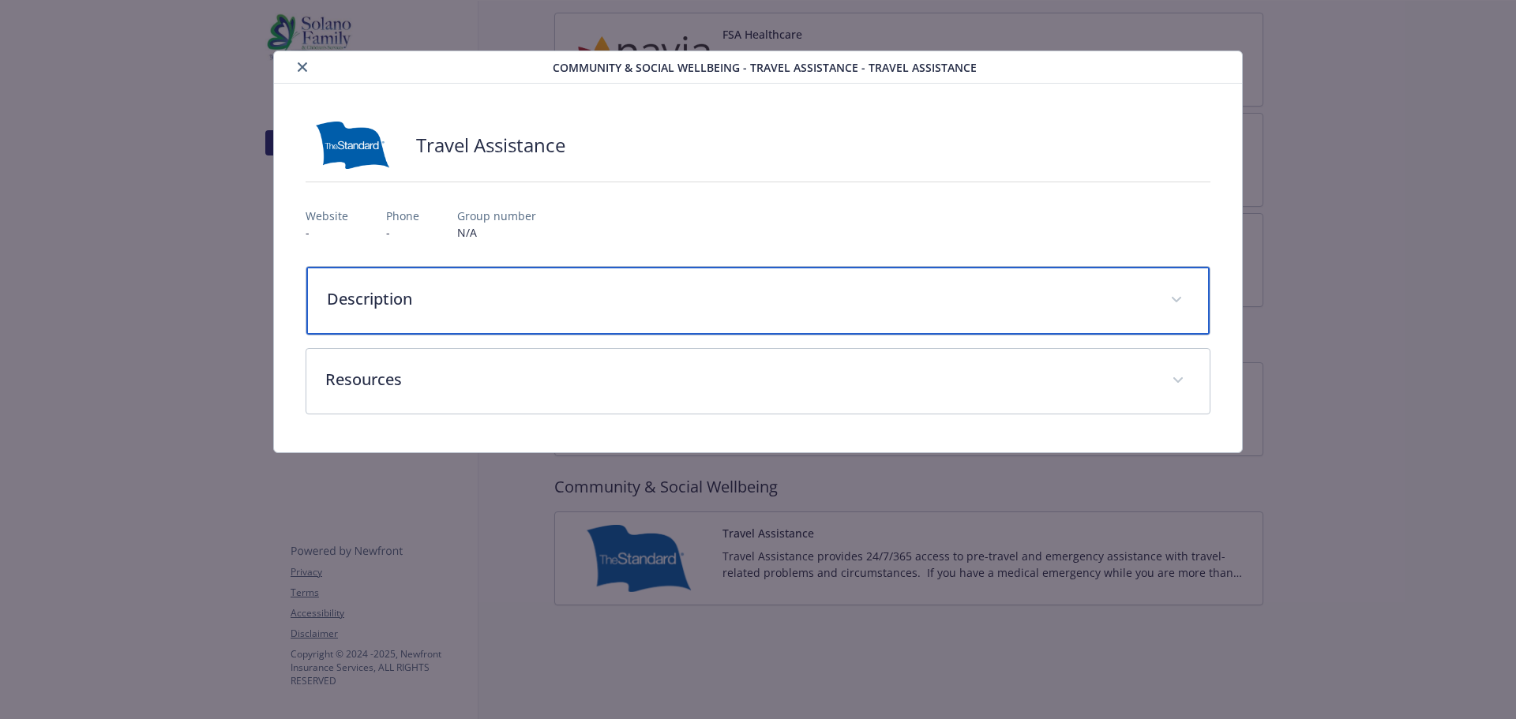
click at [1177, 294] on span "details for plan Community & Social Wellbeing - Travel Assistance - Travel Assi…" at bounding box center [1176, 299] width 25 height 25
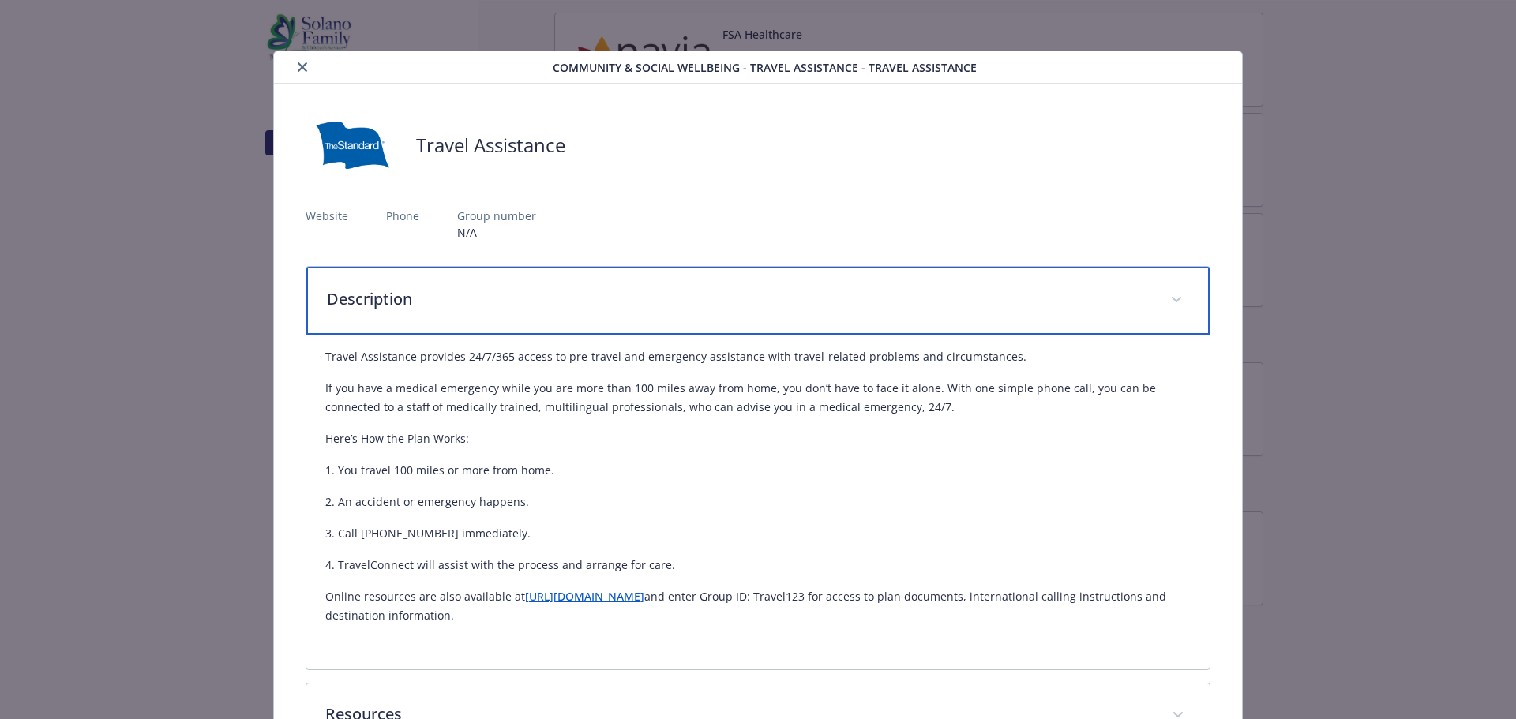
click at [1177, 294] on span "details for plan Community & Social Wellbeing - Travel Assistance - Travel Assi…" at bounding box center [1176, 299] width 25 height 25
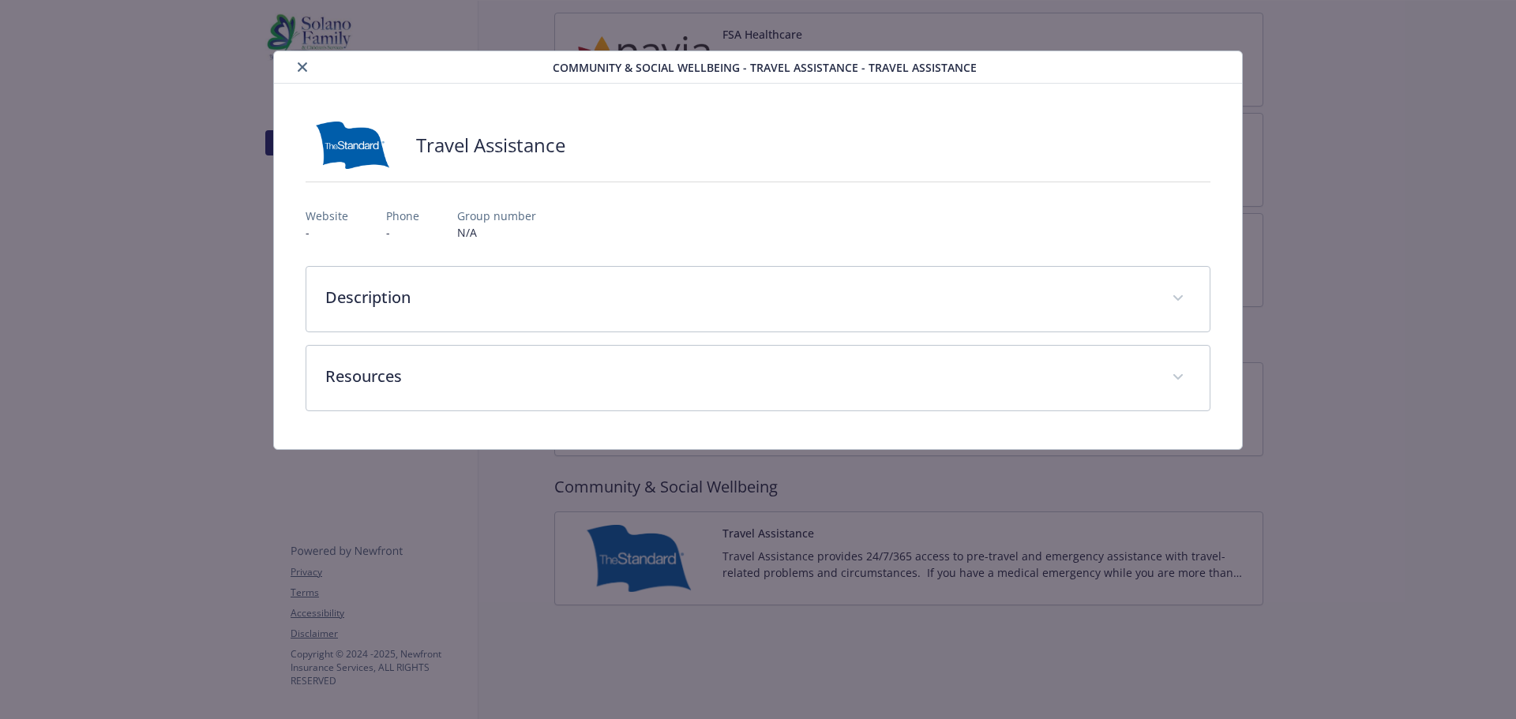
click at [294, 68] on button "close" at bounding box center [302, 67] width 19 height 19
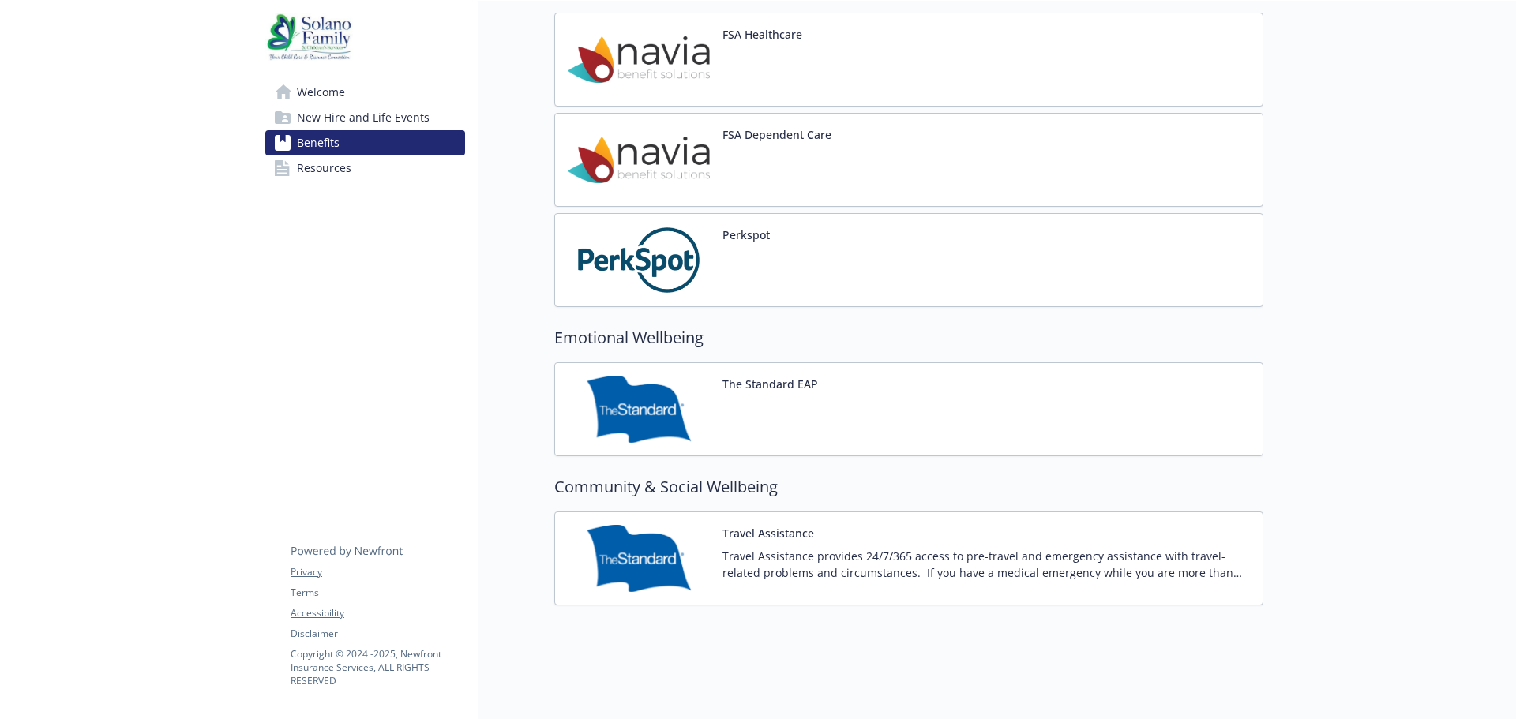
click at [1214, 397] on div "The Standard EAP" at bounding box center [908, 409] width 709 height 94
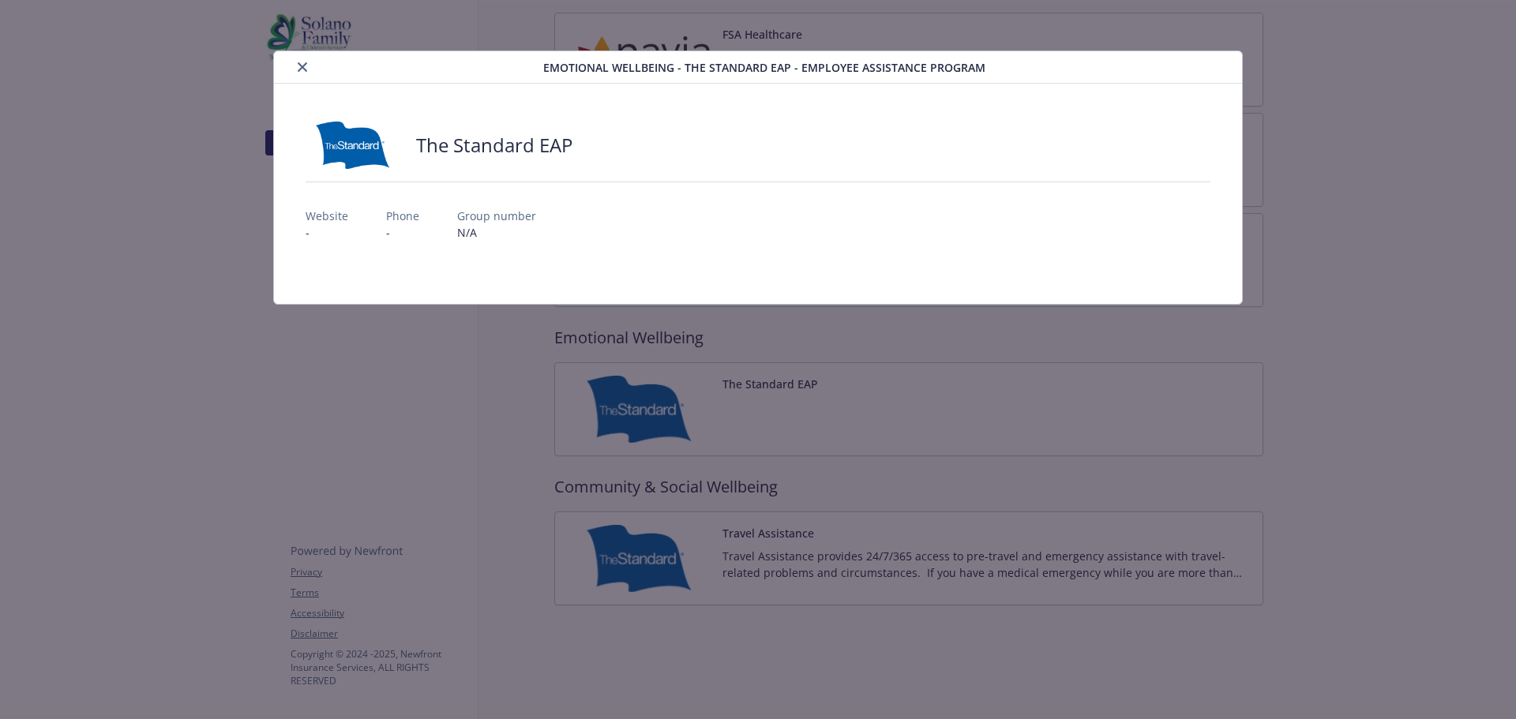
click at [305, 62] on icon "close" at bounding box center [302, 66] width 9 height 9
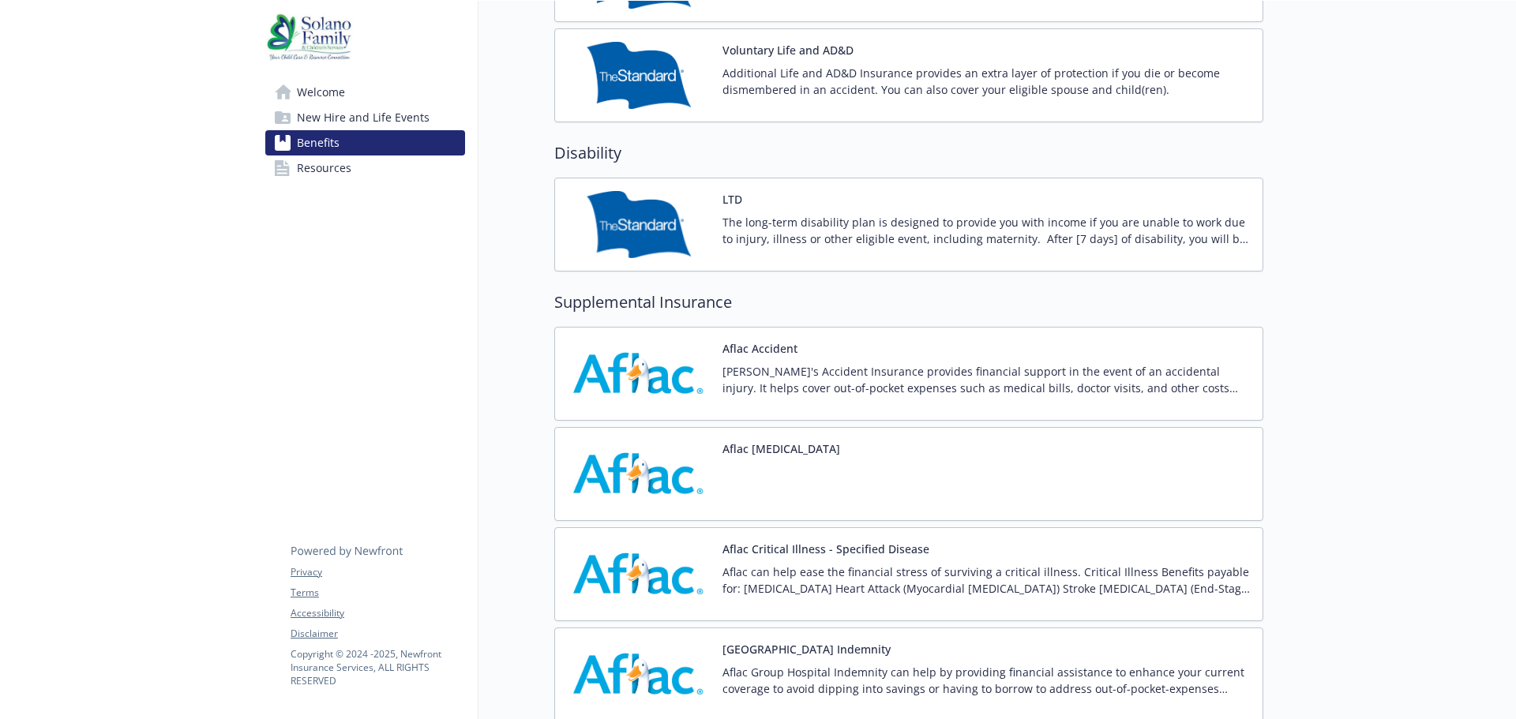
scroll to position [1383, 0]
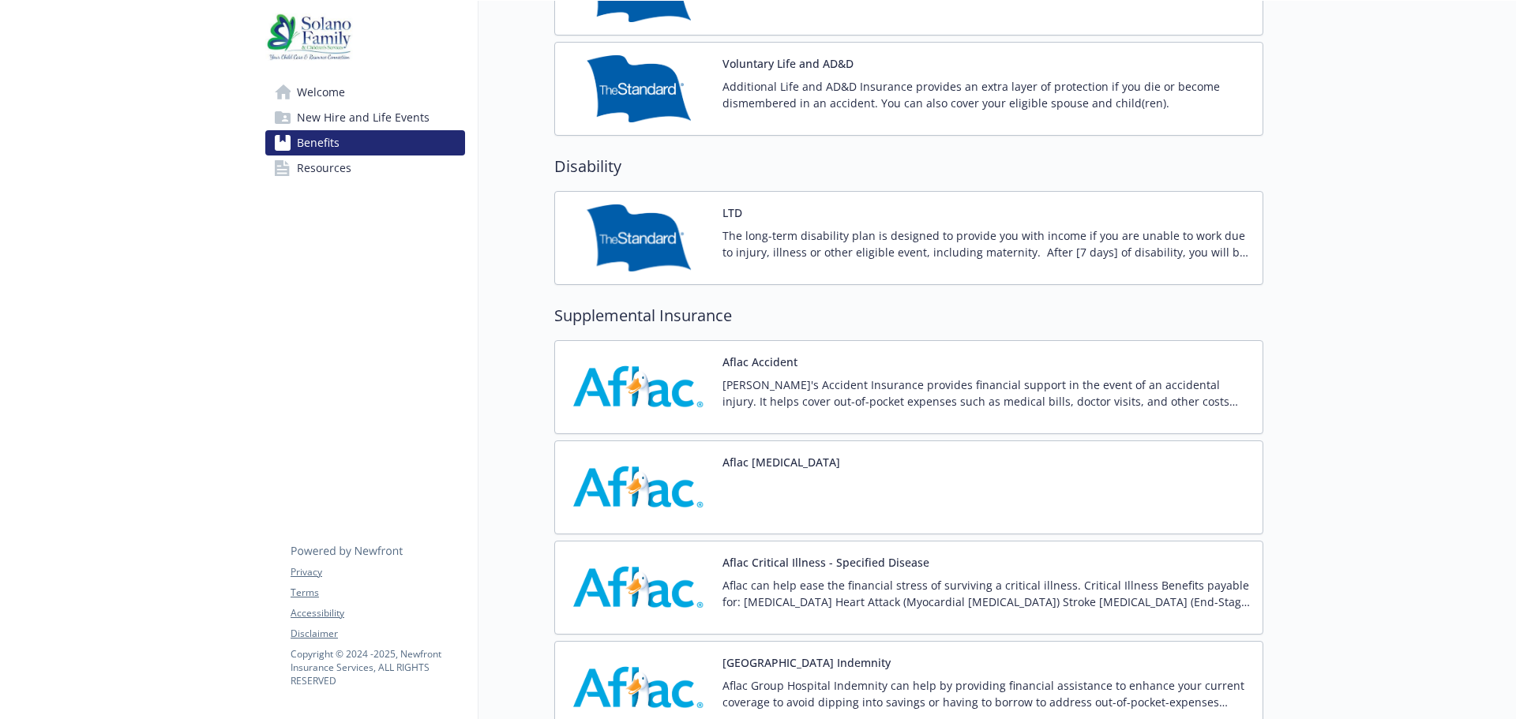
click at [1072, 404] on p "[PERSON_NAME]'s Accident Insurance provides financial support in the event of a…" at bounding box center [985, 393] width 527 height 33
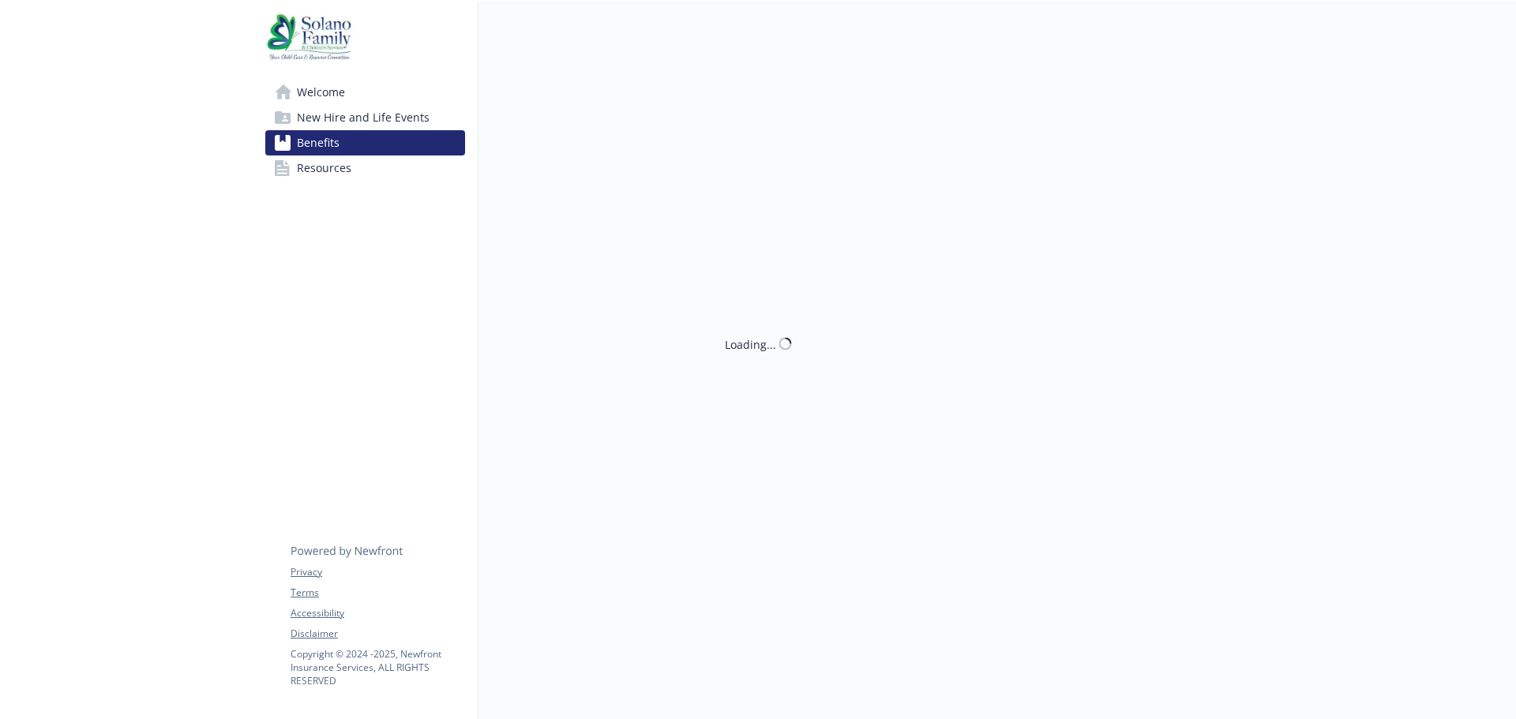
scroll to position [1383, 0]
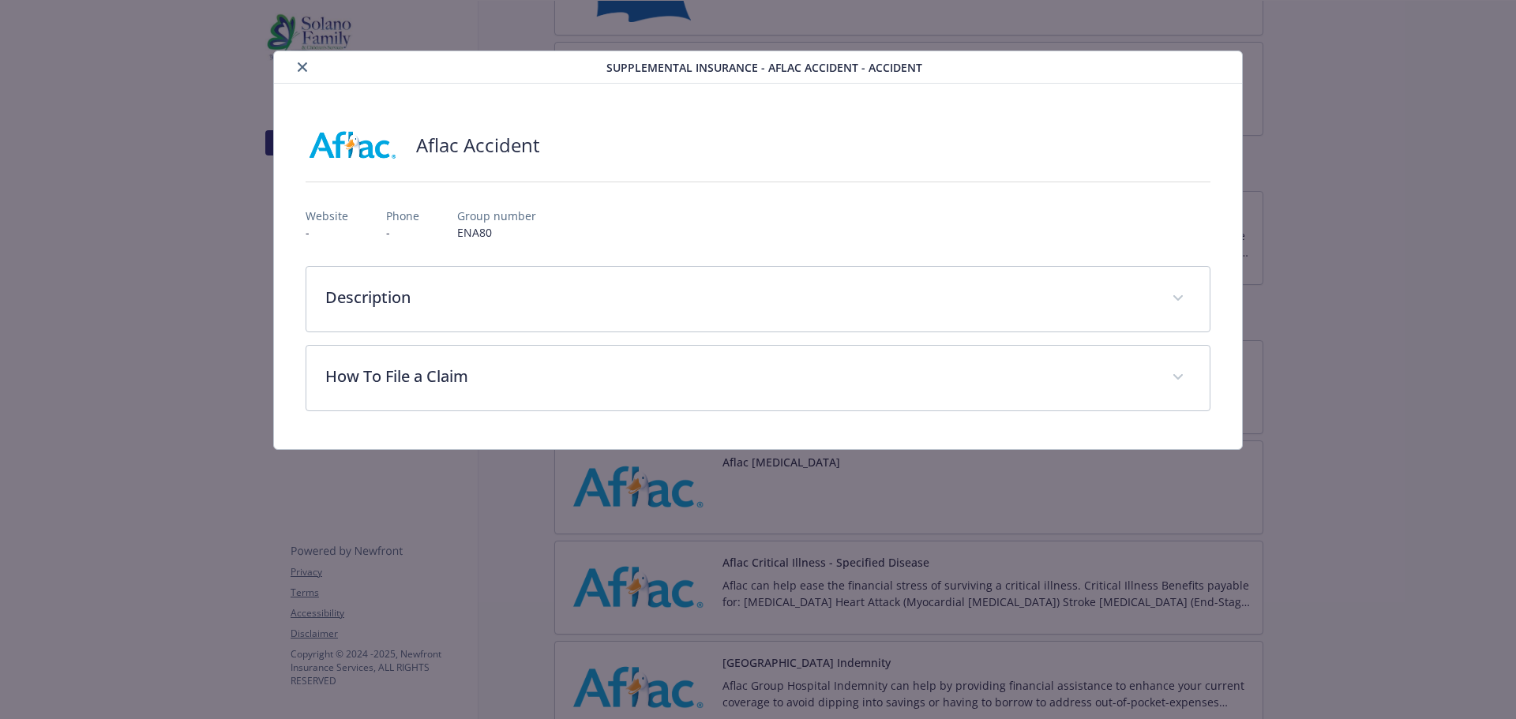
click at [302, 71] on icon "close" at bounding box center [302, 66] width 9 height 9
